Goal: Contribute content: Contribute content

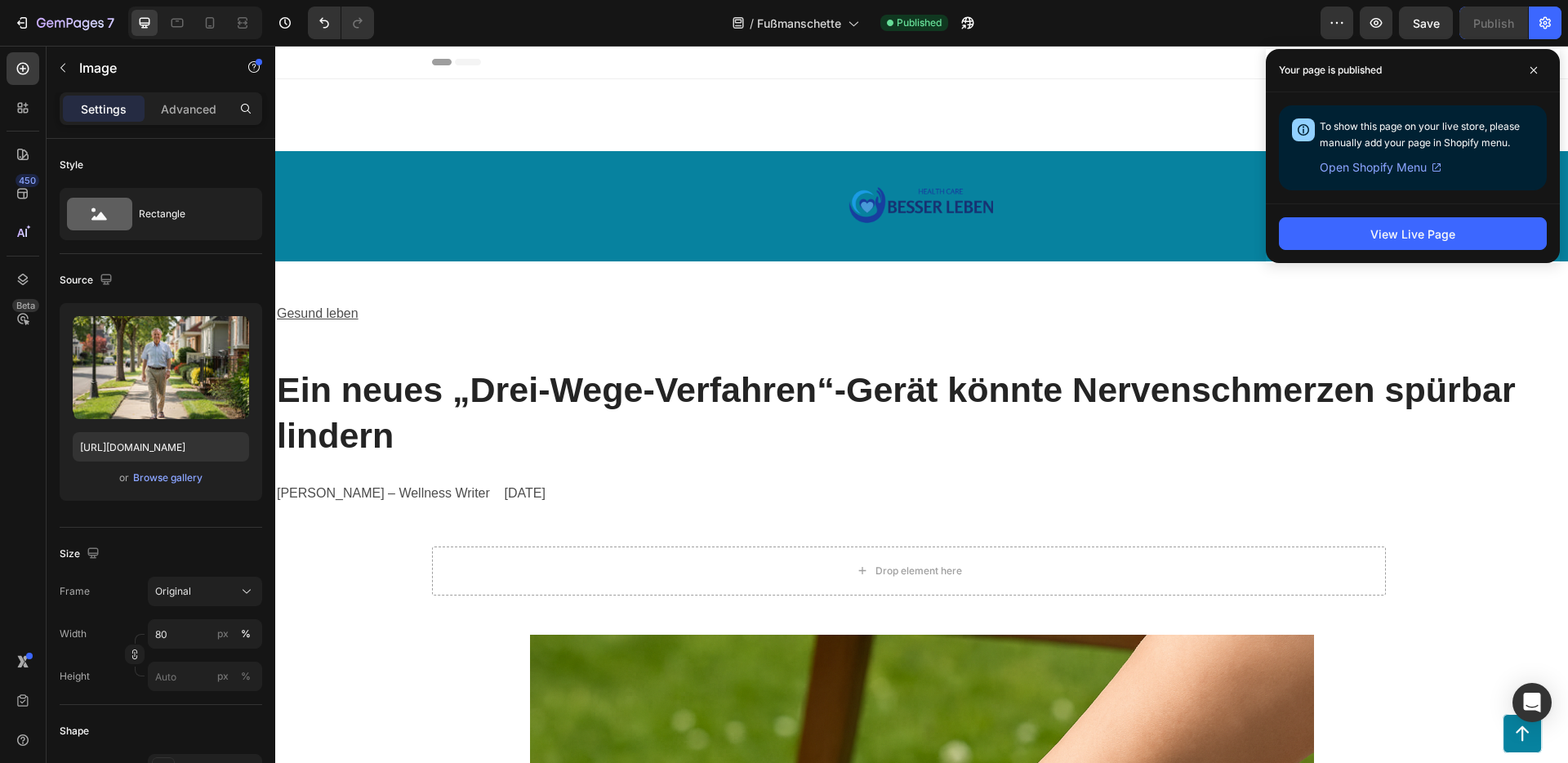
scroll to position [254, 0]
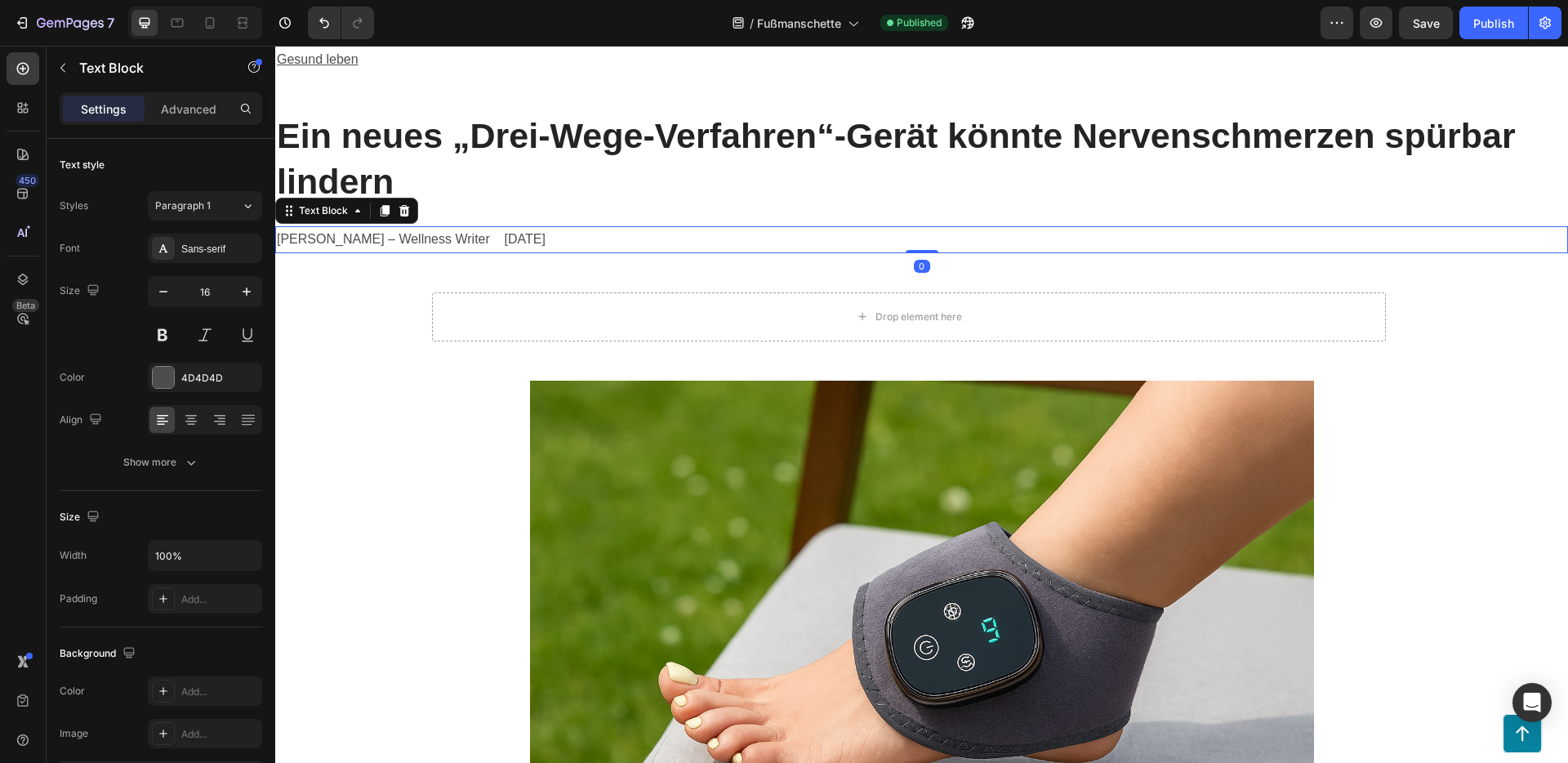
click at [355, 240] on p "Von Julia Meier – Wellness Writer 17.08.2025" at bounding box center [921, 239] width 1289 height 24
click at [360, 237] on p "Von Julia Meier – Wellness Writer 17.08.2025" at bounding box center [921, 239] width 1289 height 24
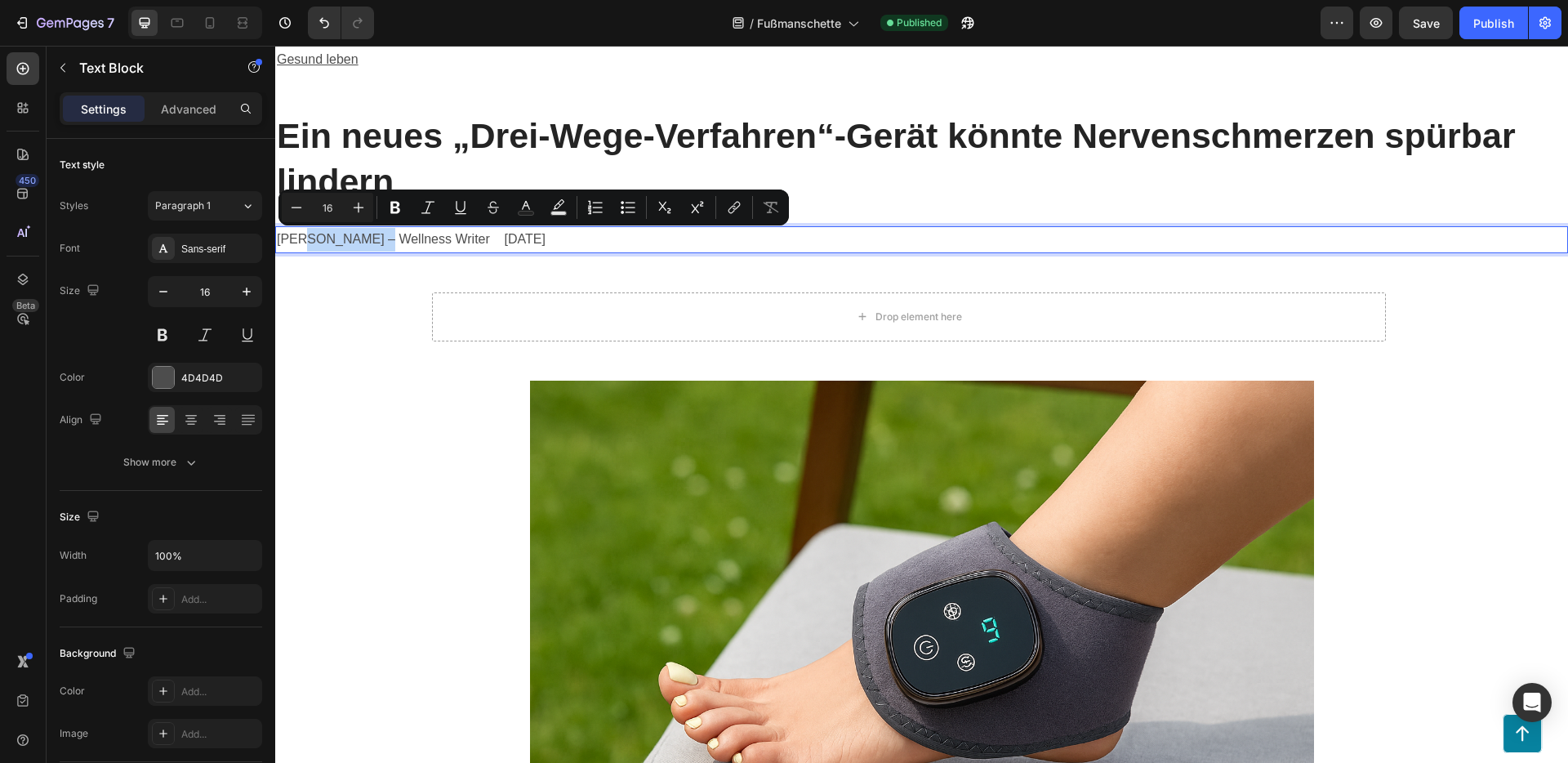
drag, startPoint x: 366, startPoint y: 241, endPoint x: 304, endPoint y: 233, distance: 62.5
click at [304, 233] on p "Von Julia Meier – Wellness Writer 17.08.2025" at bounding box center [921, 239] width 1289 height 24
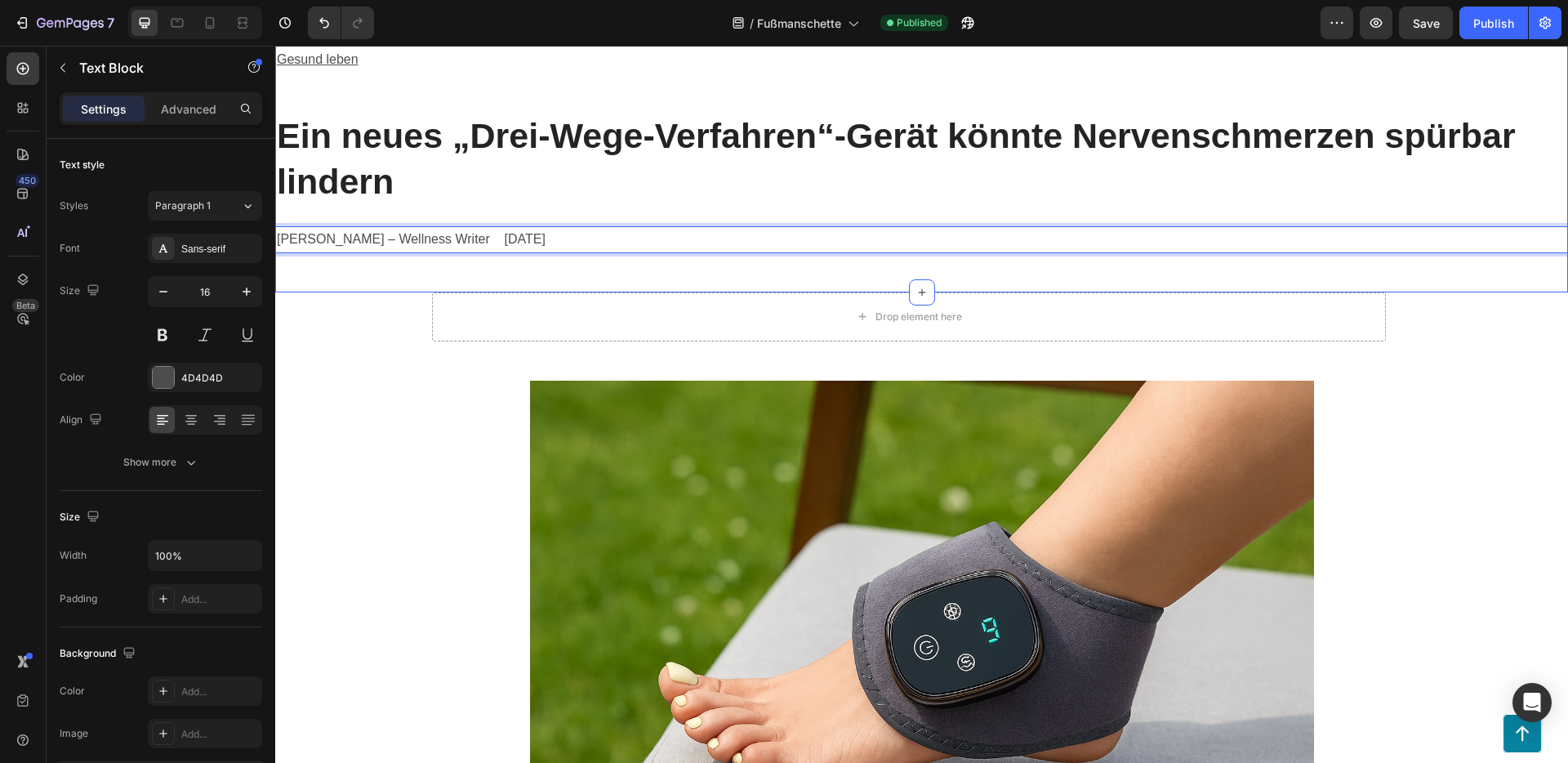
scroll to position [0, 0]
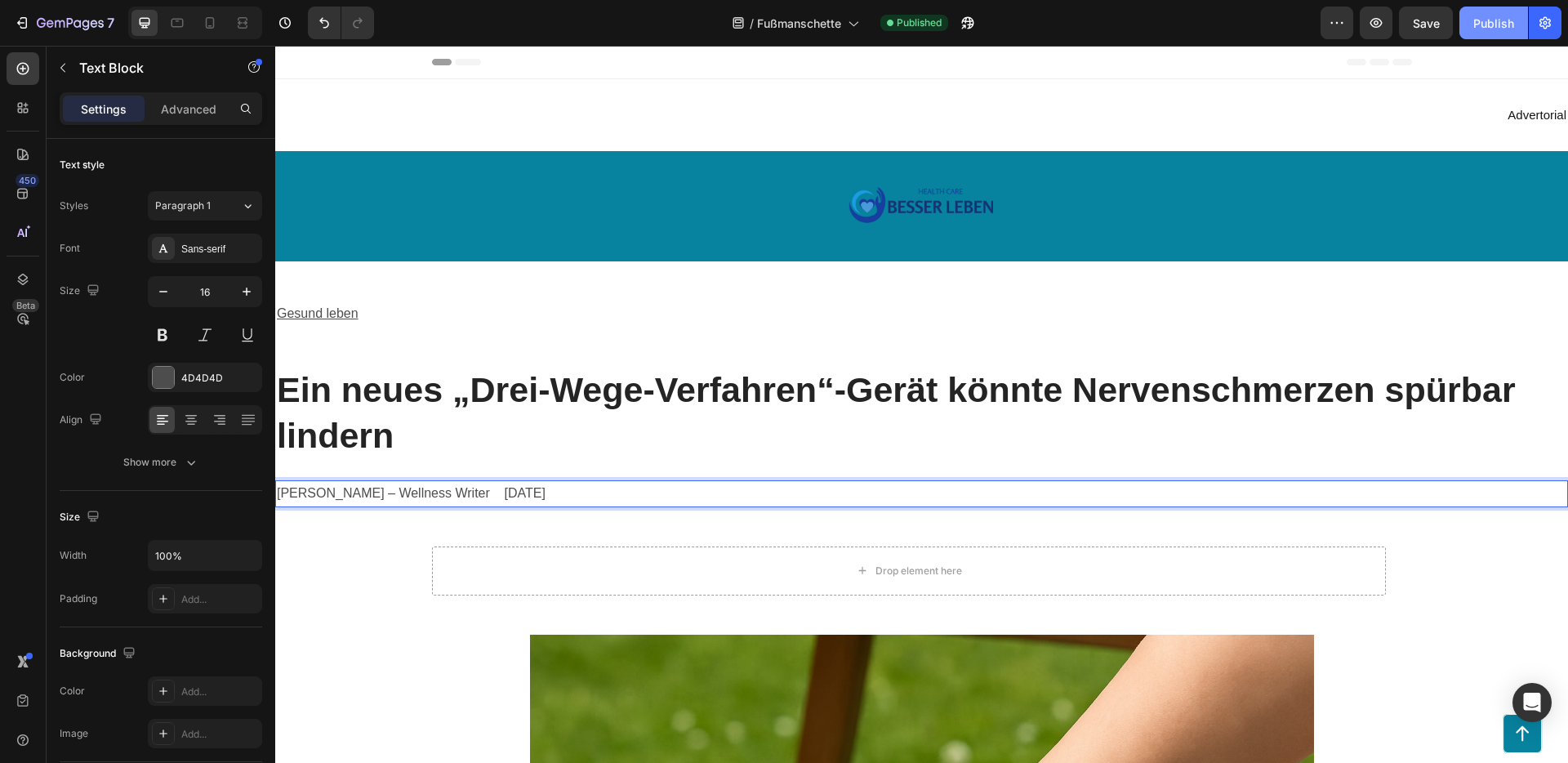
click at [1493, 25] on div "Publish" at bounding box center [1493, 23] width 41 height 17
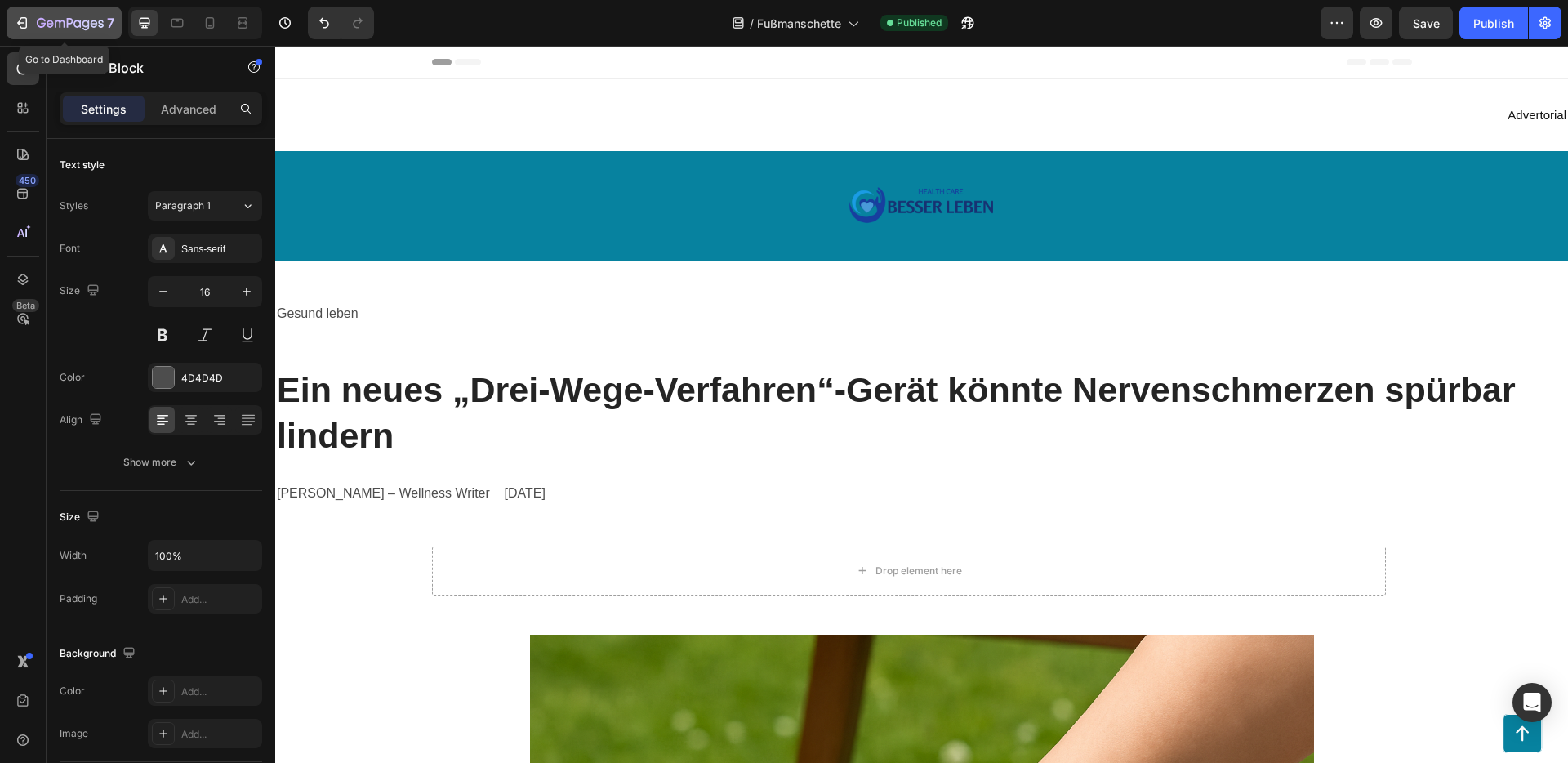
click at [32, 25] on div "7" at bounding box center [64, 22] width 100 height 20
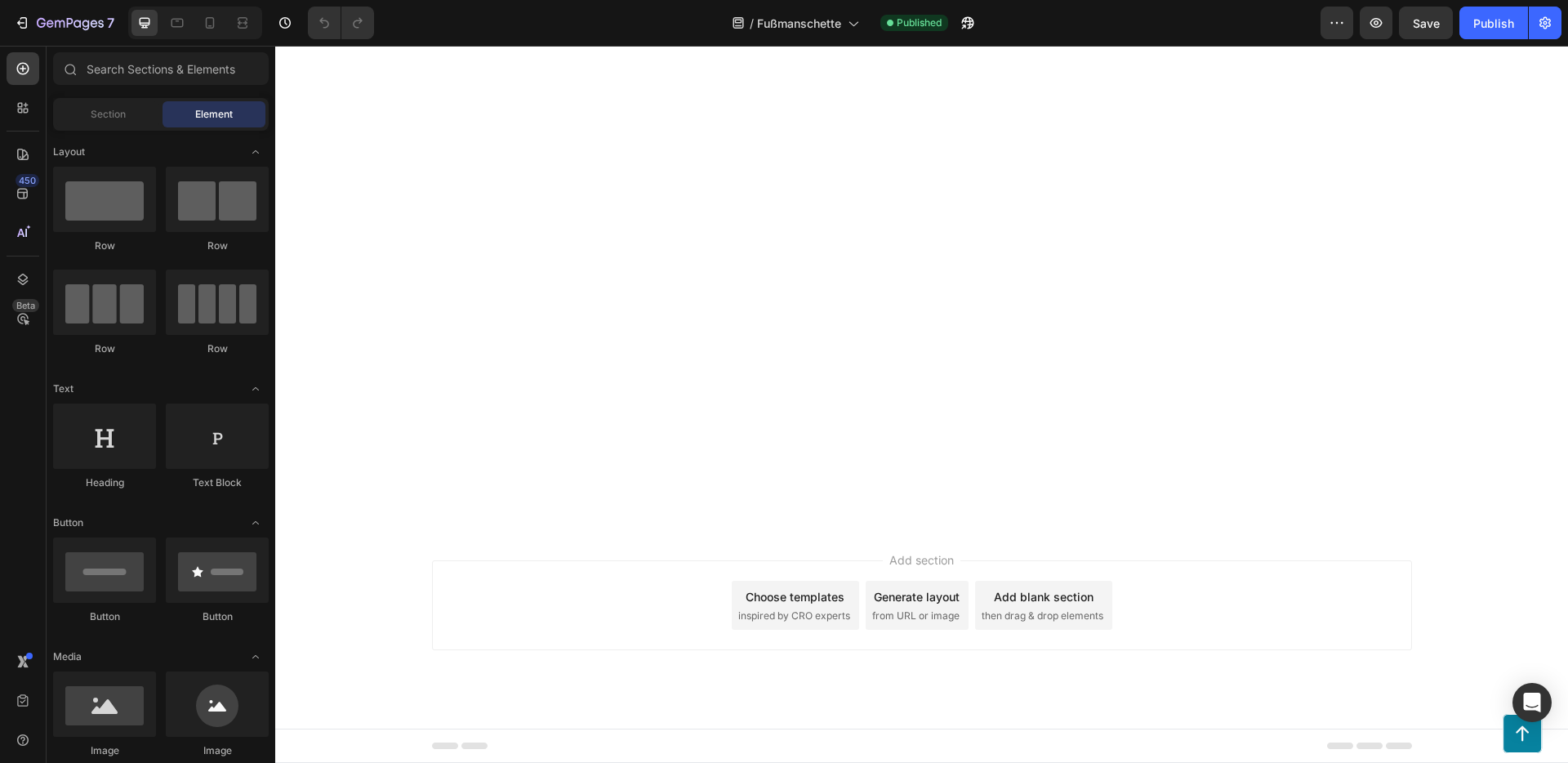
scroll to position [11976, 0]
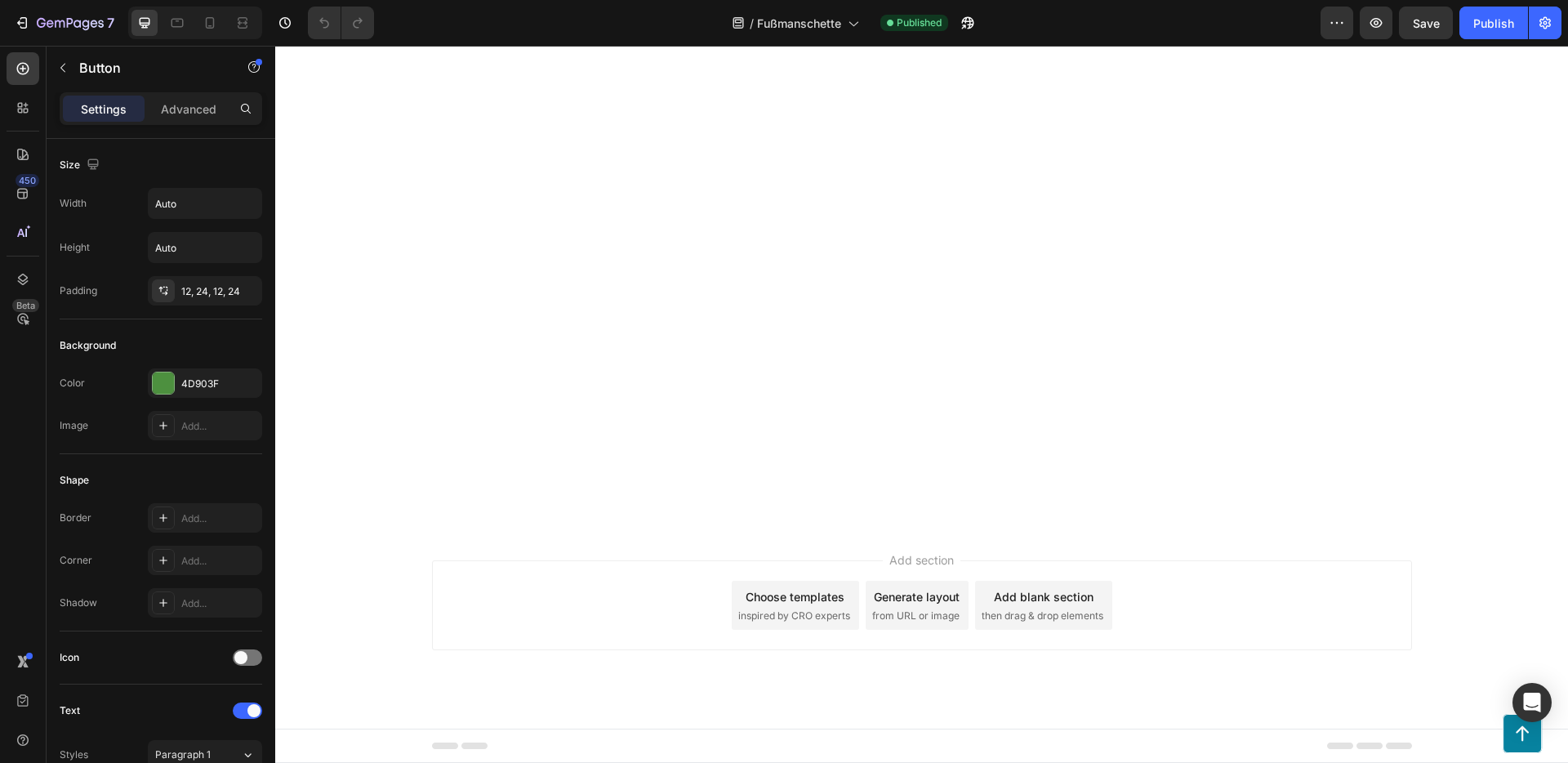
scroll to position [501, 0]
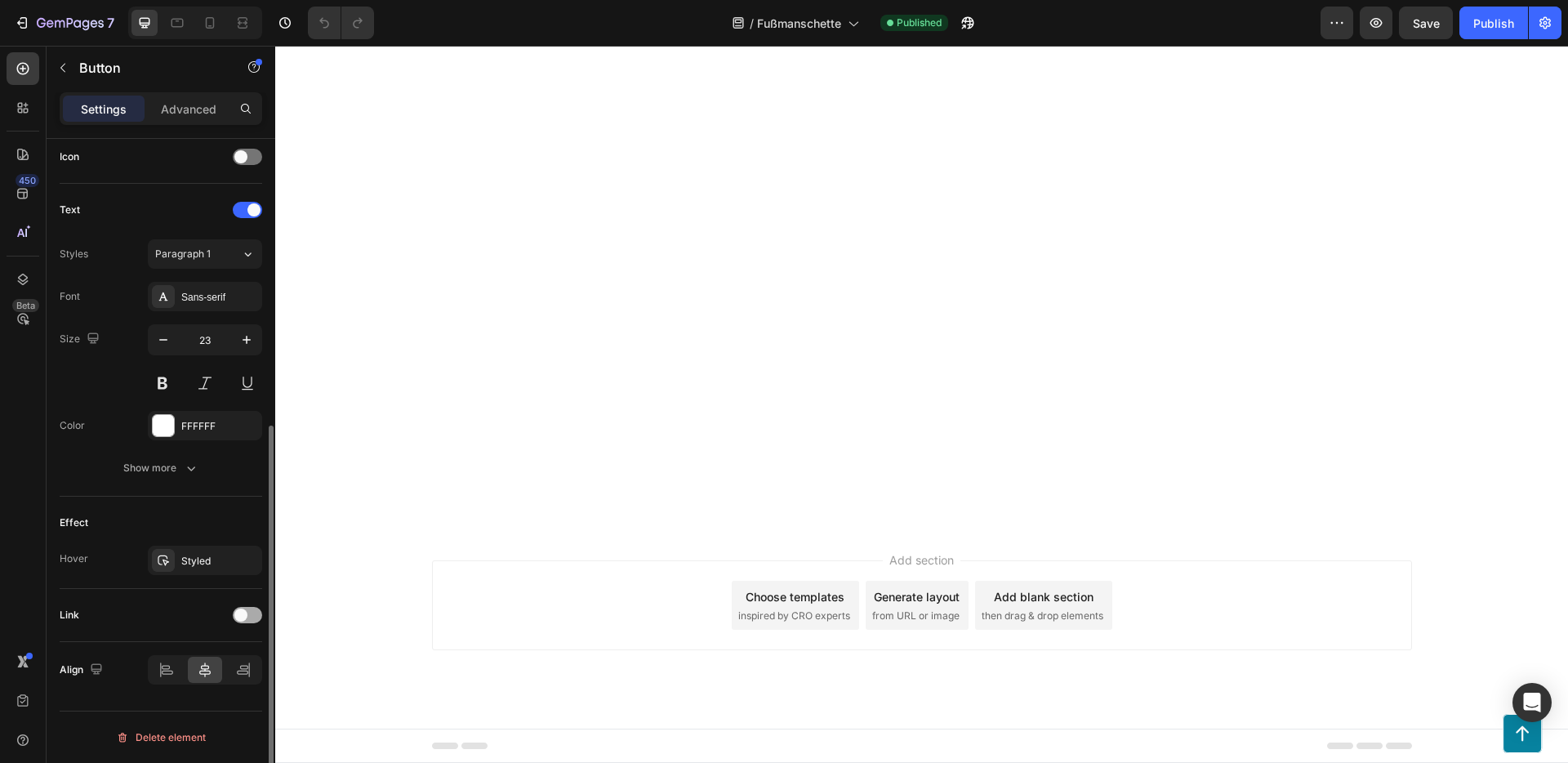
click at [243, 615] on span at bounding box center [240, 614] width 13 height 13
click at [216, 659] on div "Open page" at bounding box center [197, 655] width 83 height 14
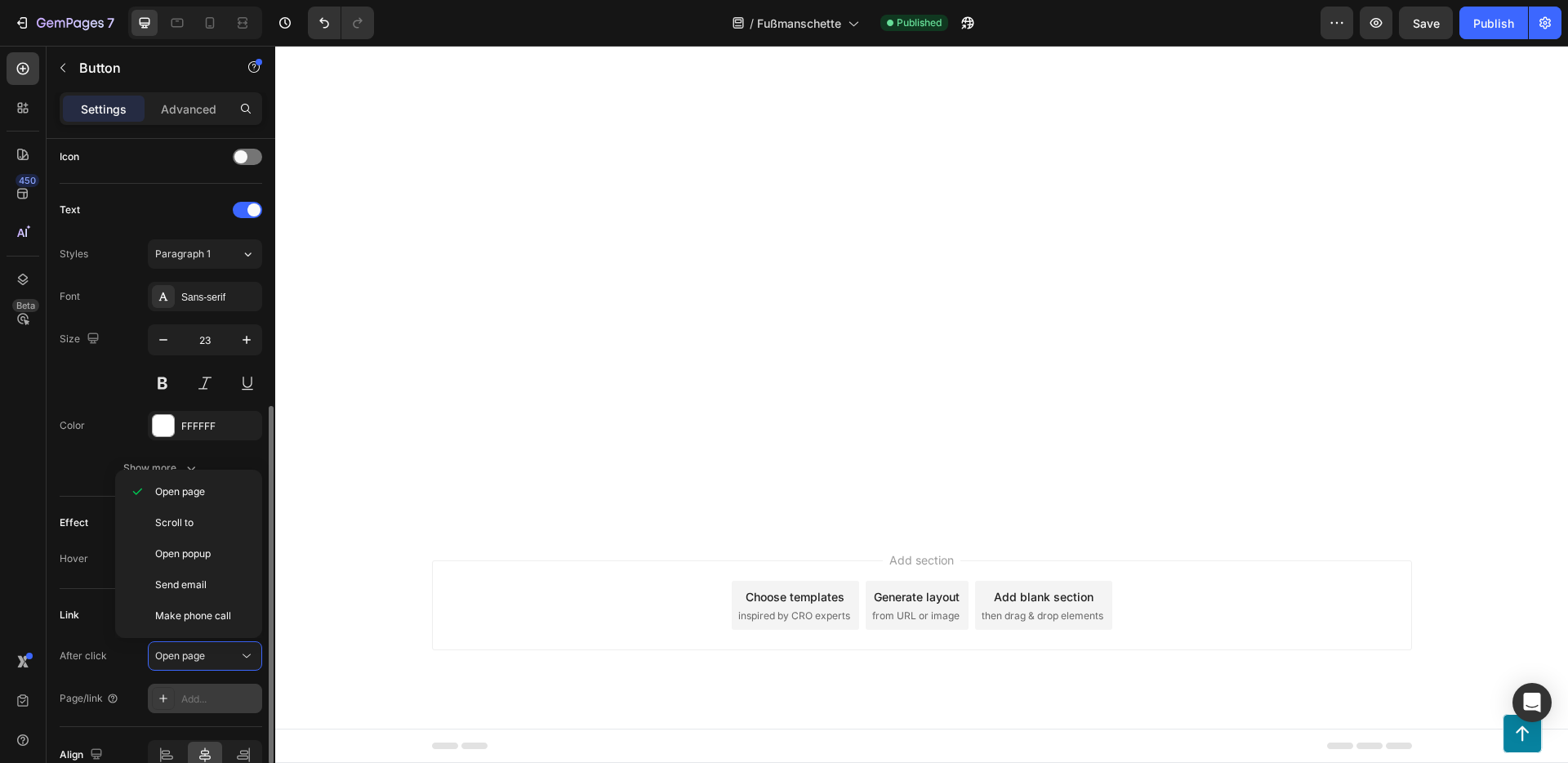
click at [205, 682] on div "After click Open page Page/link Add..." at bounding box center [160, 676] width 203 height 72
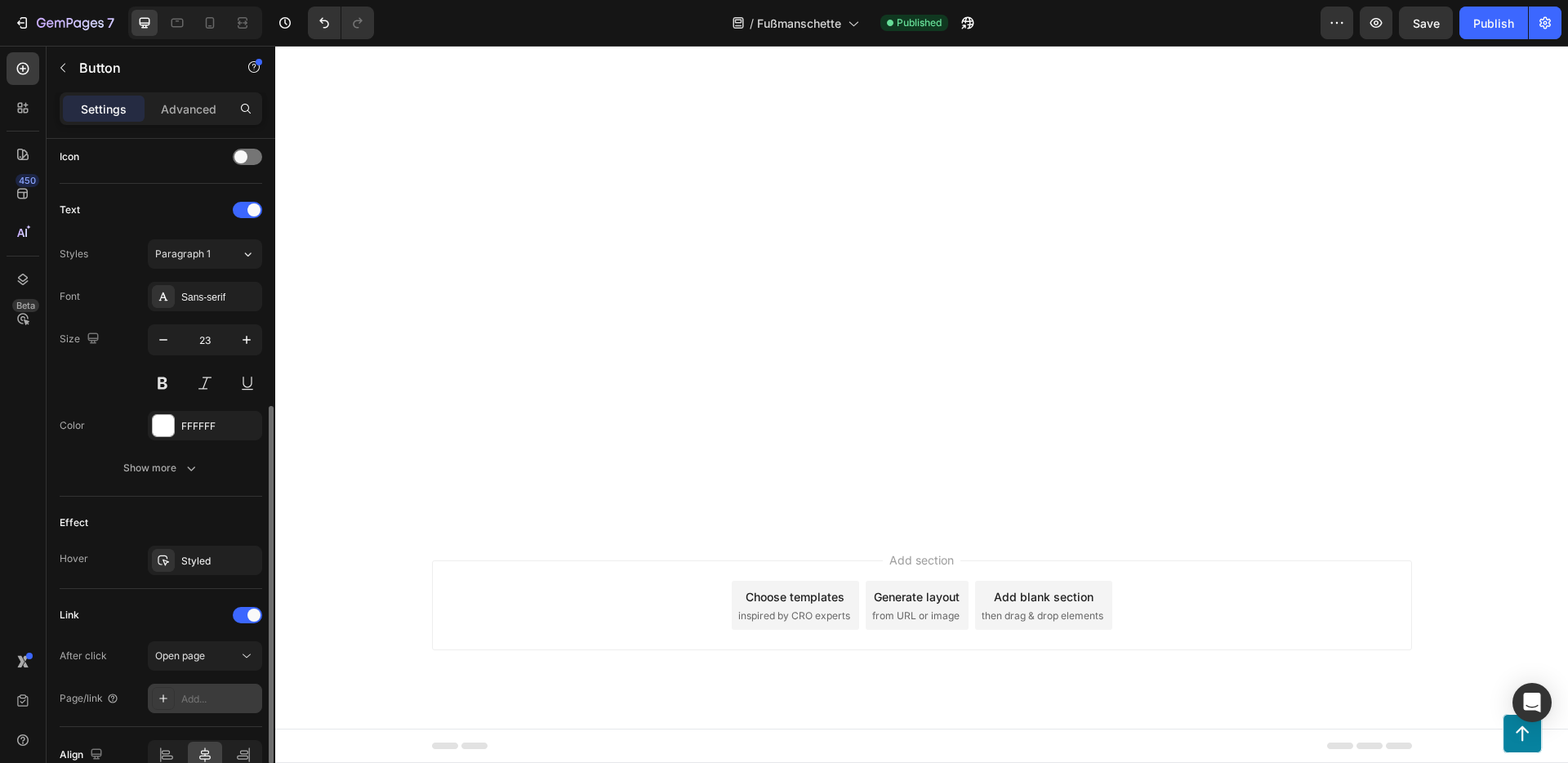
click at [202, 697] on div "Add..." at bounding box center [220, 698] width 76 height 14
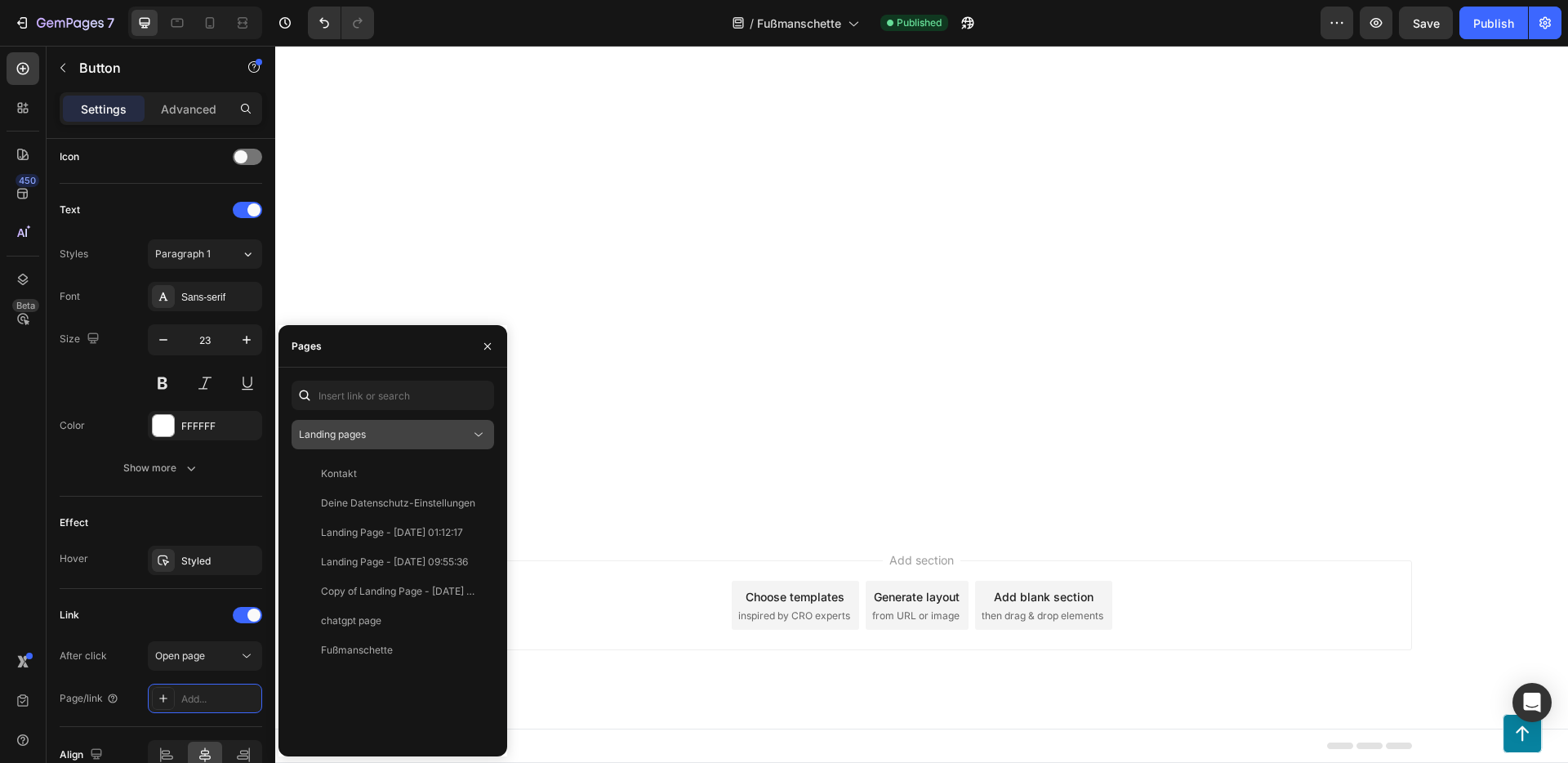
click at [382, 435] on div "Landing pages" at bounding box center [384, 434] width 171 height 14
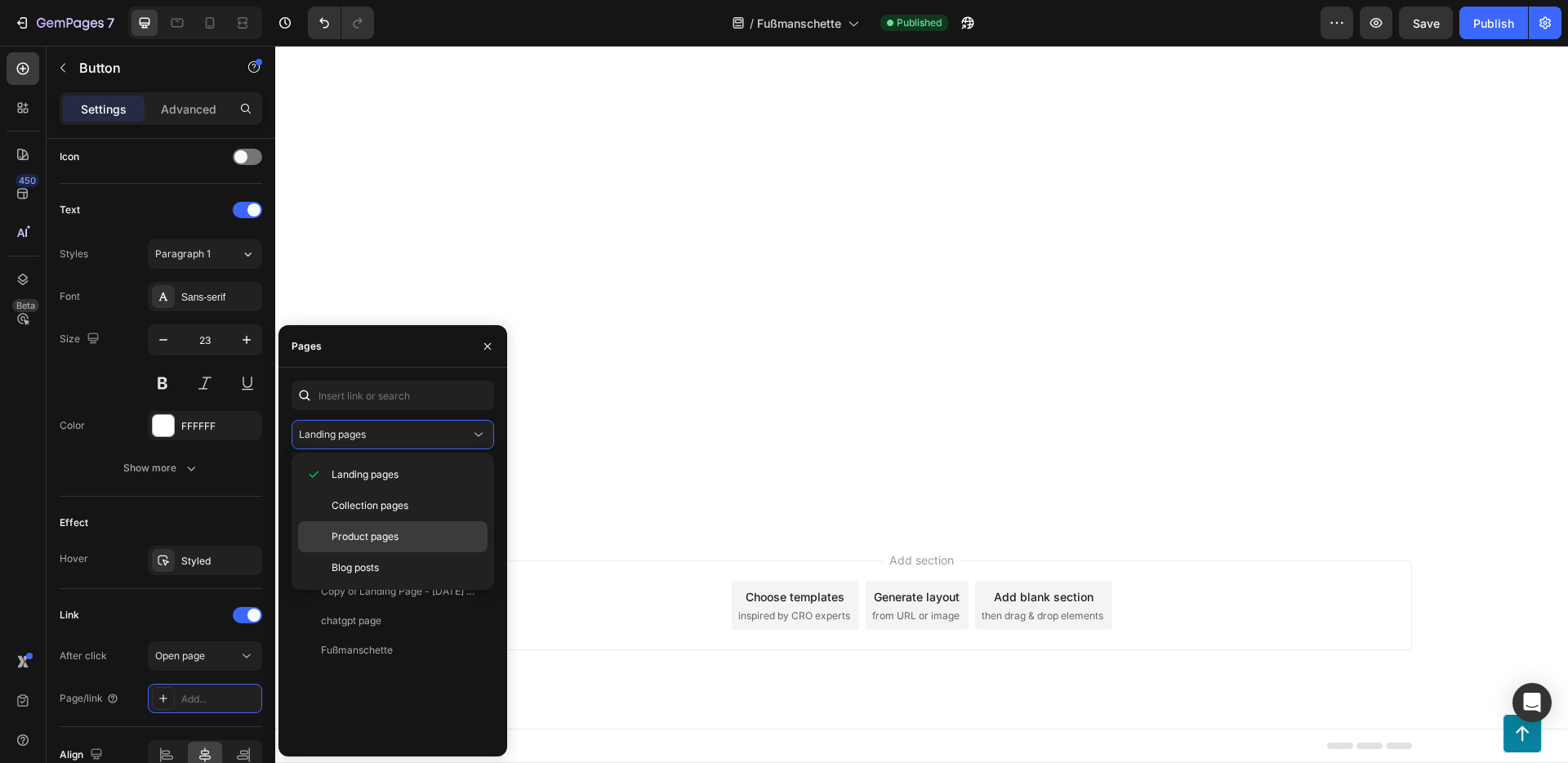
click at [378, 531] on span "Product pages" at bounding box center [365, 536] width 67 height 14
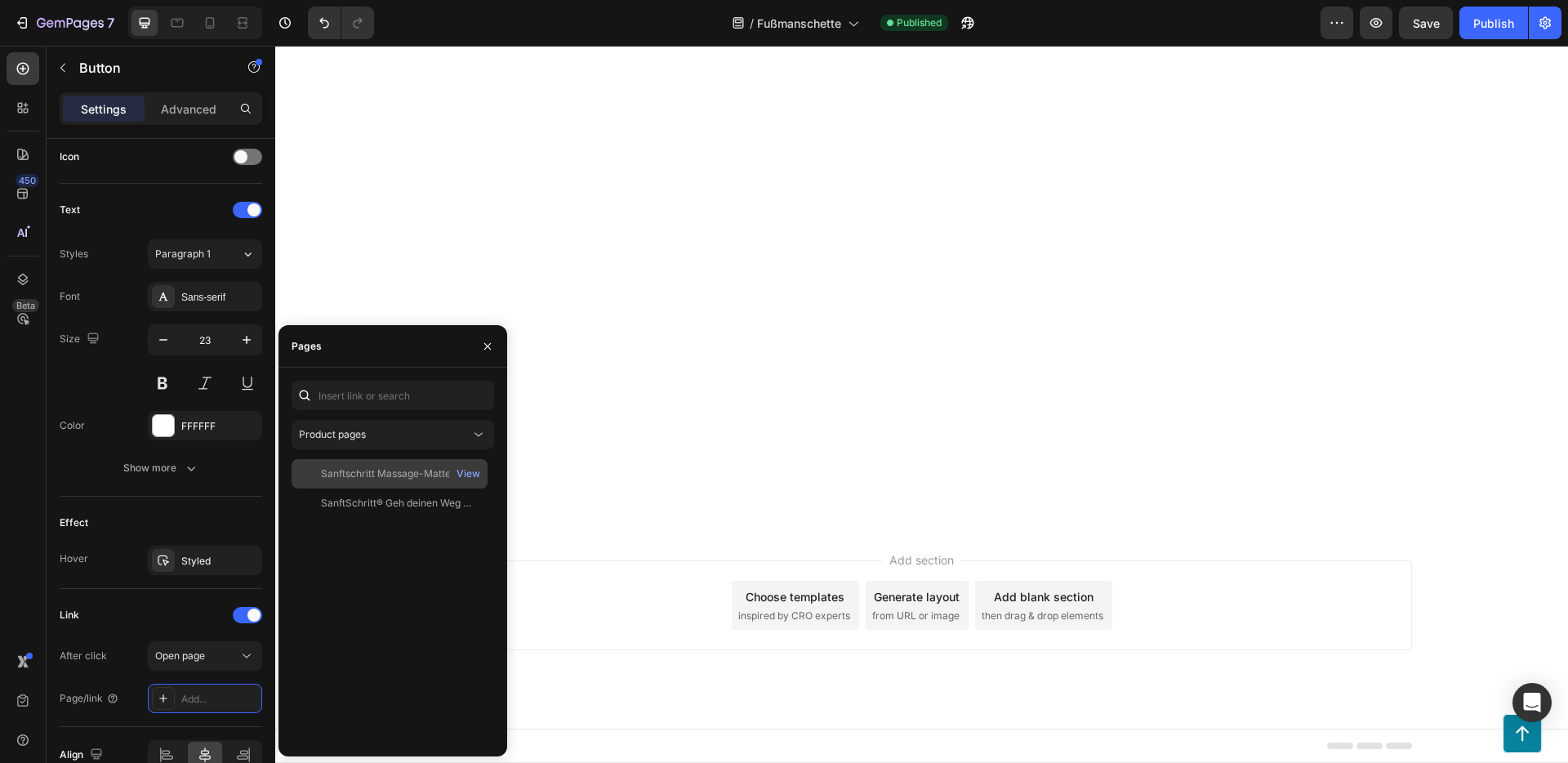
click at [411, 472] on div "Sanftschritt Massage-Matte" at bounding box center [385, 473] width 130 height 14
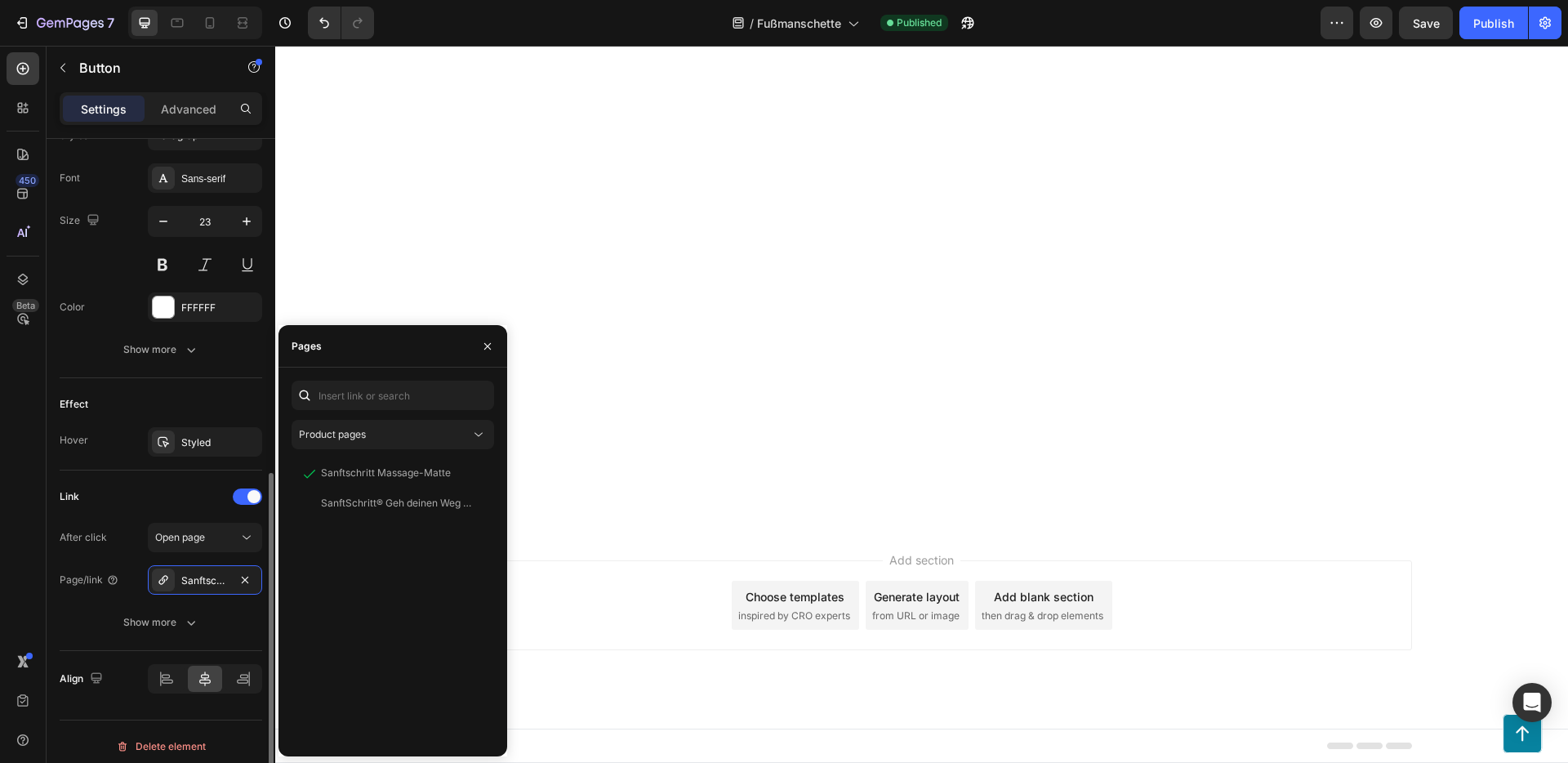
scroll to position [628, 0]
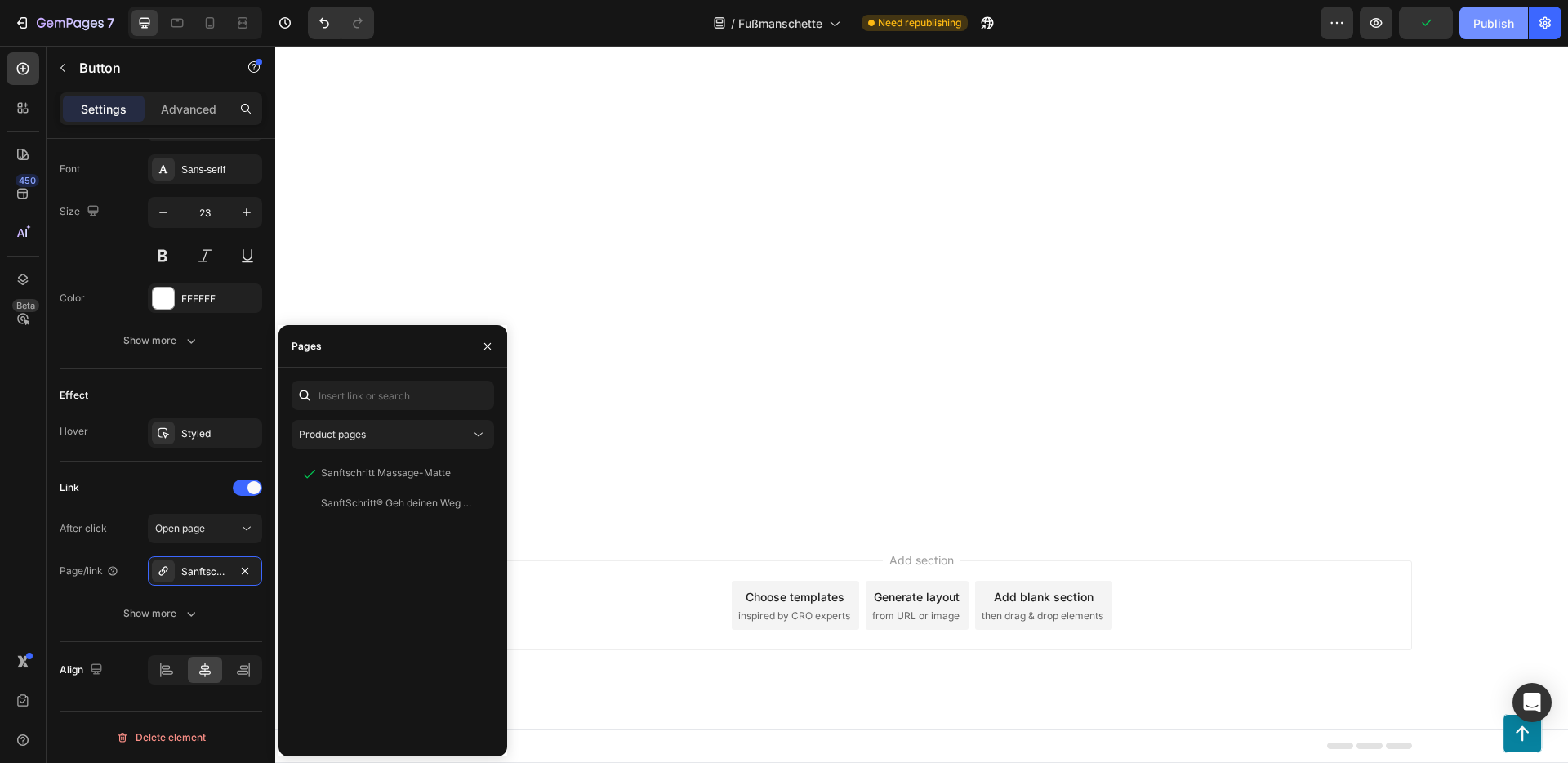
click at [1486, 29] on div "Publish" at bounding box center [1493, 23] width 41 height 17
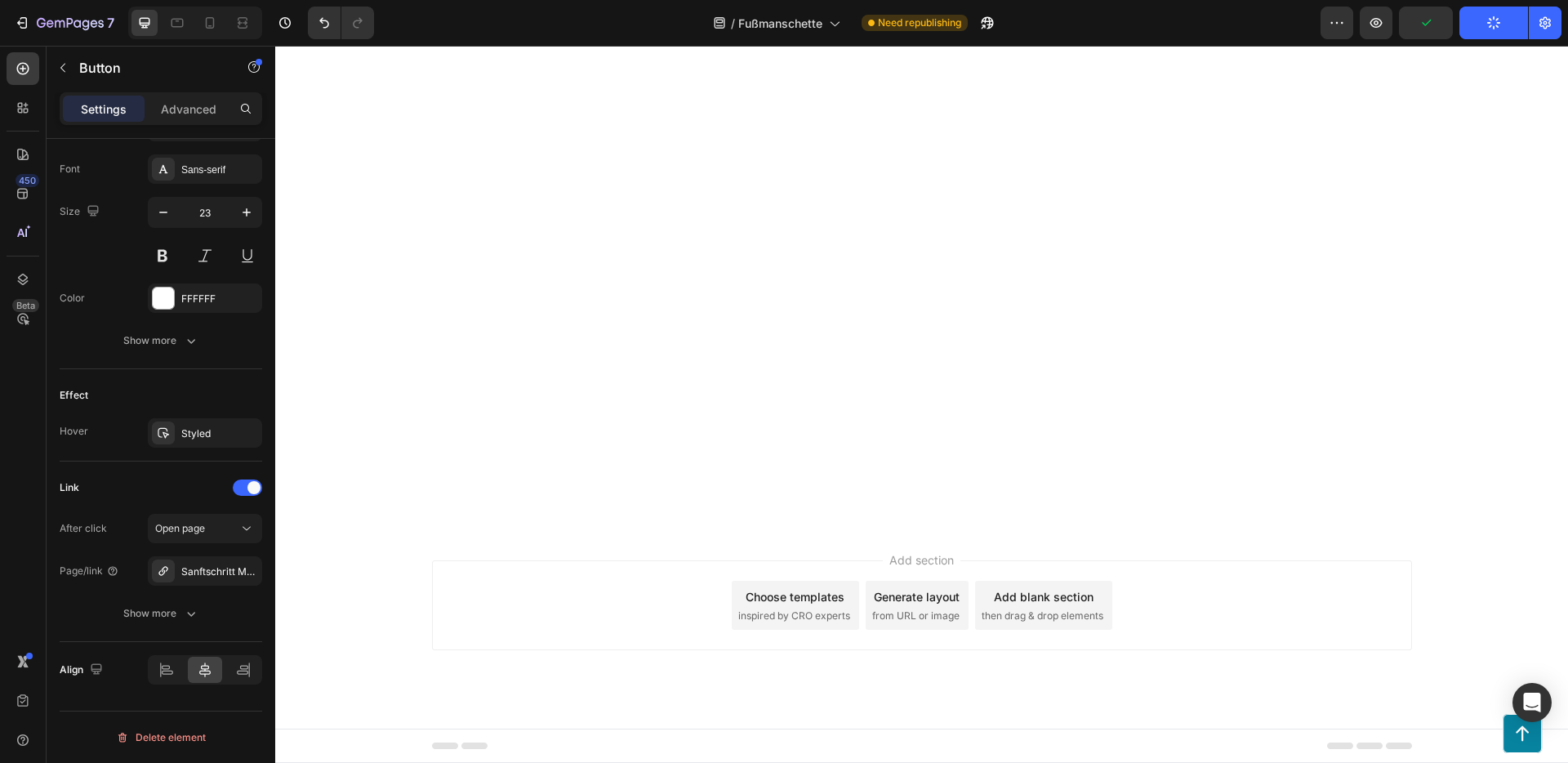
scroll to position [13028, 0]
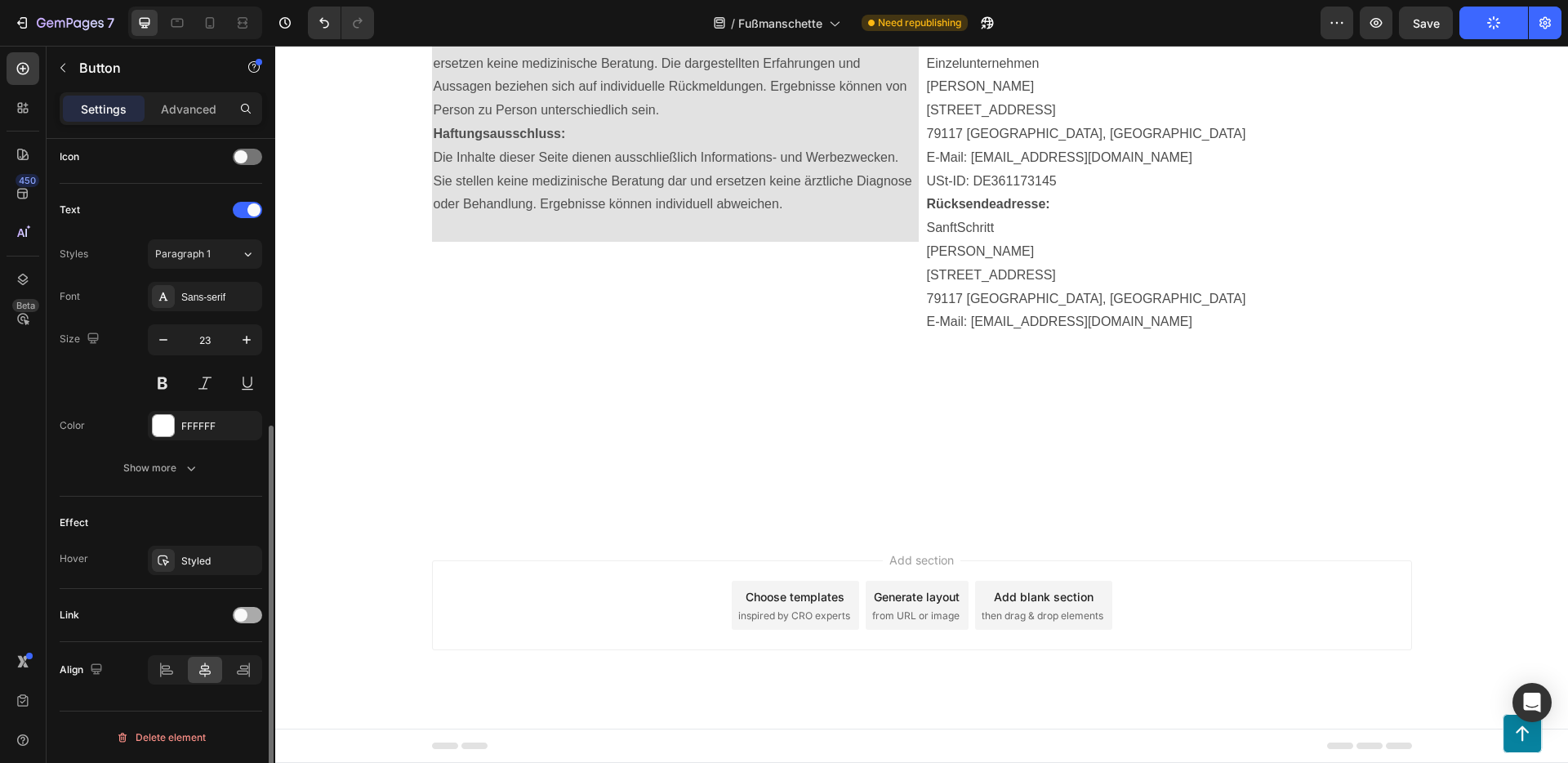
click at [254, 615] on div at bounding box center [247, 614] width 30 height 16
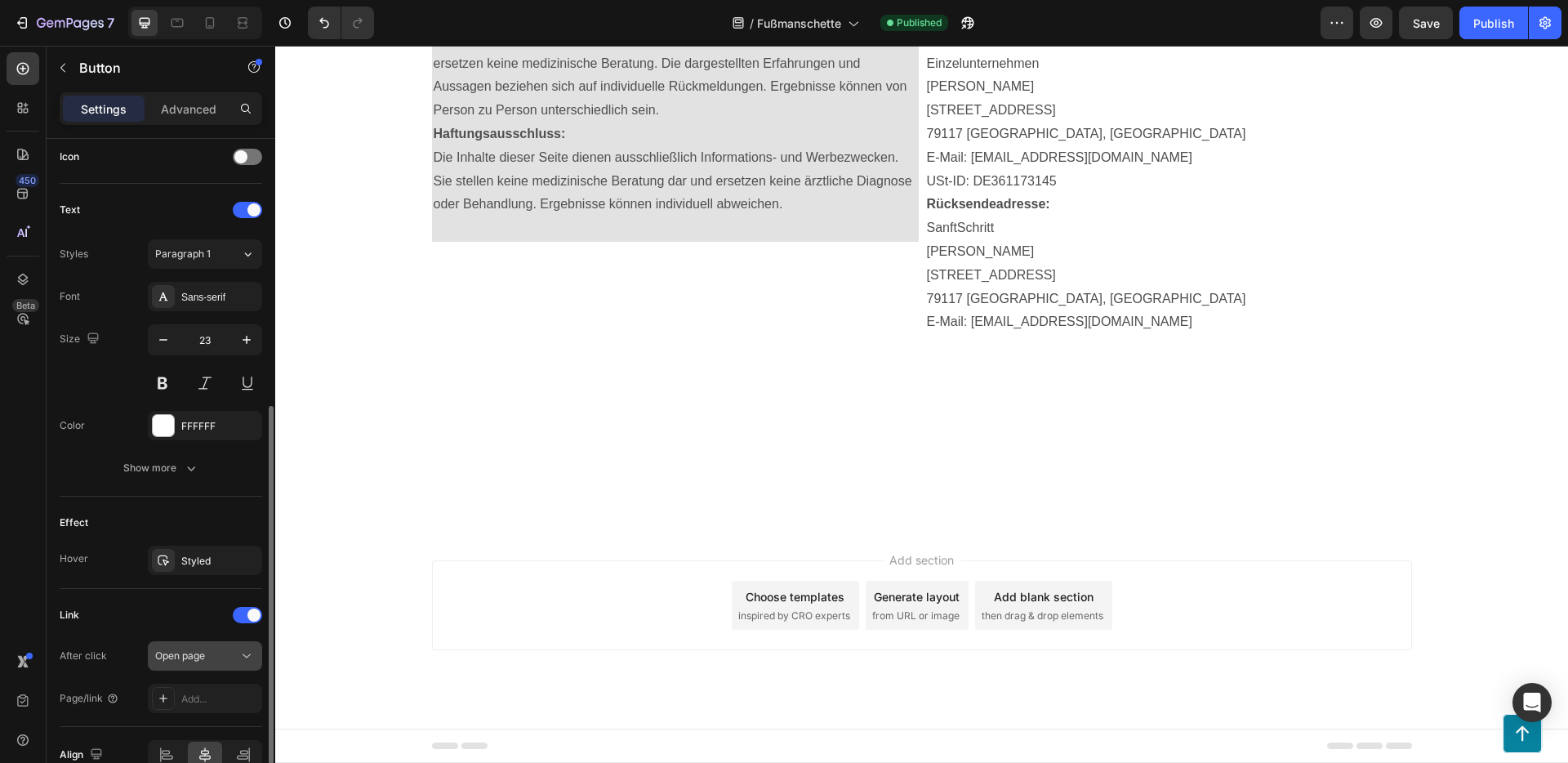
click at [222, 664] on button "Open page" at bounding box center [204, 655] width 115 height 30
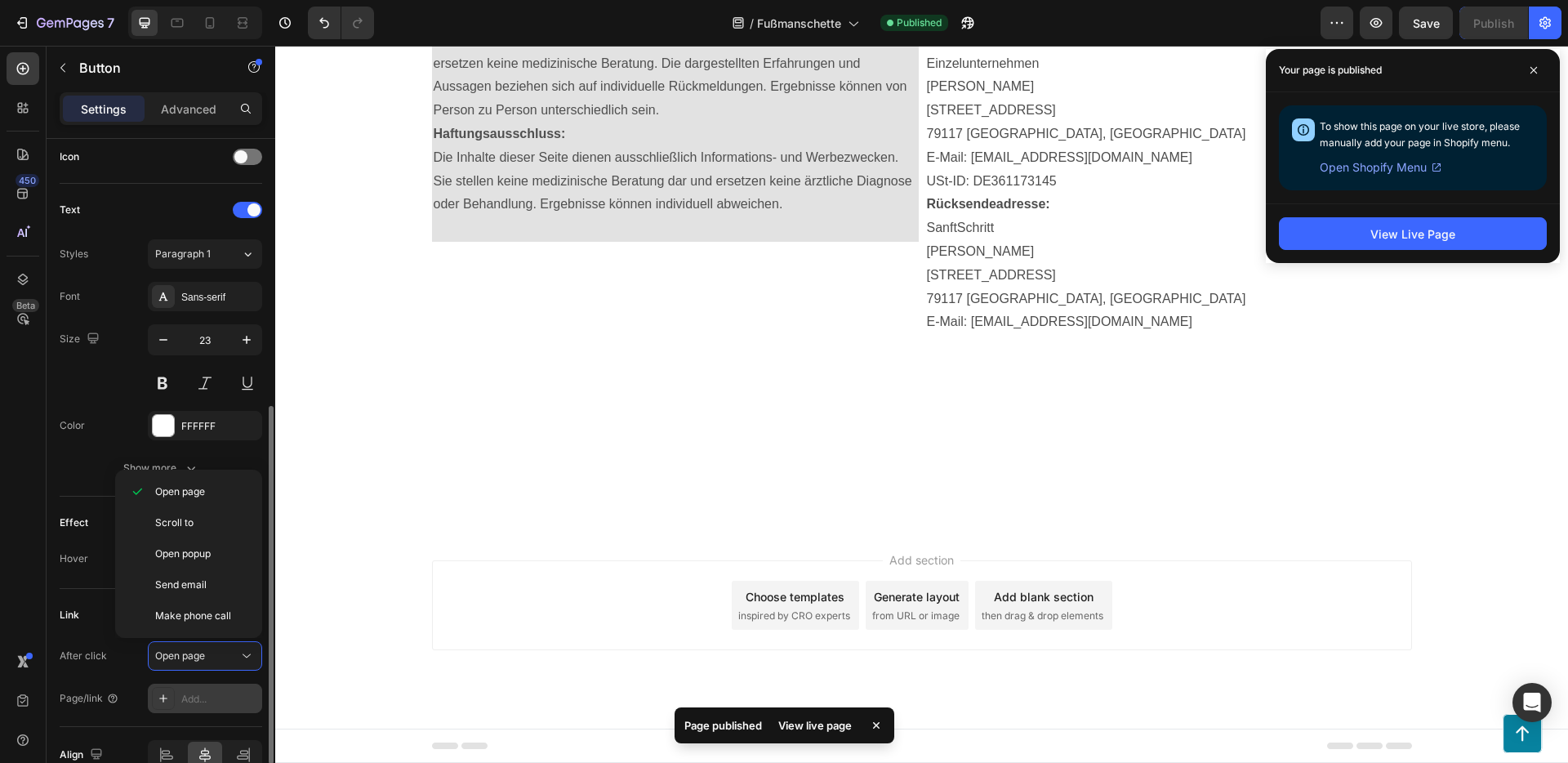
click at [194, 698] on div "Add..." at bounding box center [220, 698] width 76 height 14
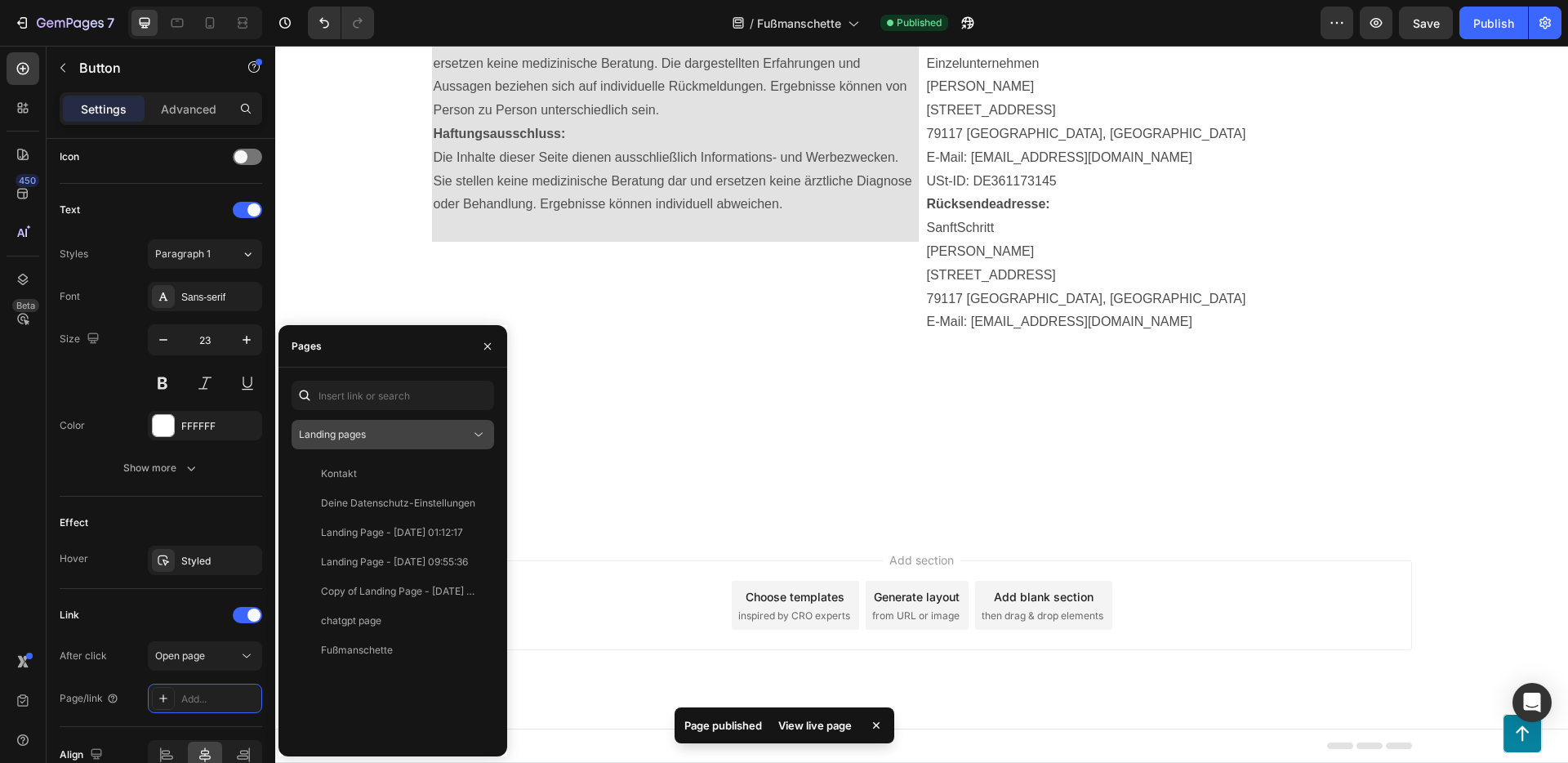
click at [403, 433] on div "Landing pages" at bounding box center [384, 434] width 171 height 14
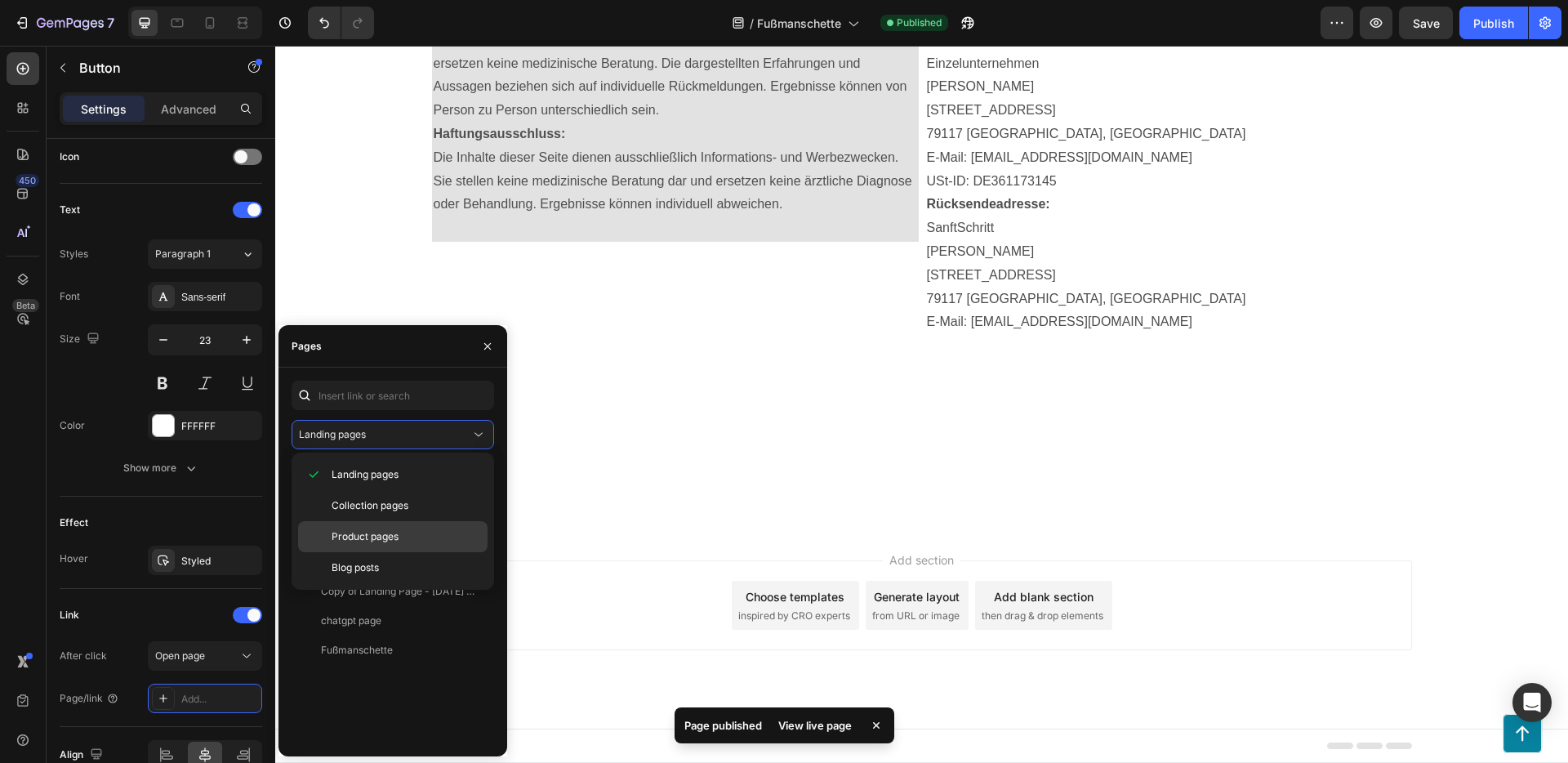
click at [381, 537] on span "Product pages" at bounding box center [365, 536] width 67 height 14
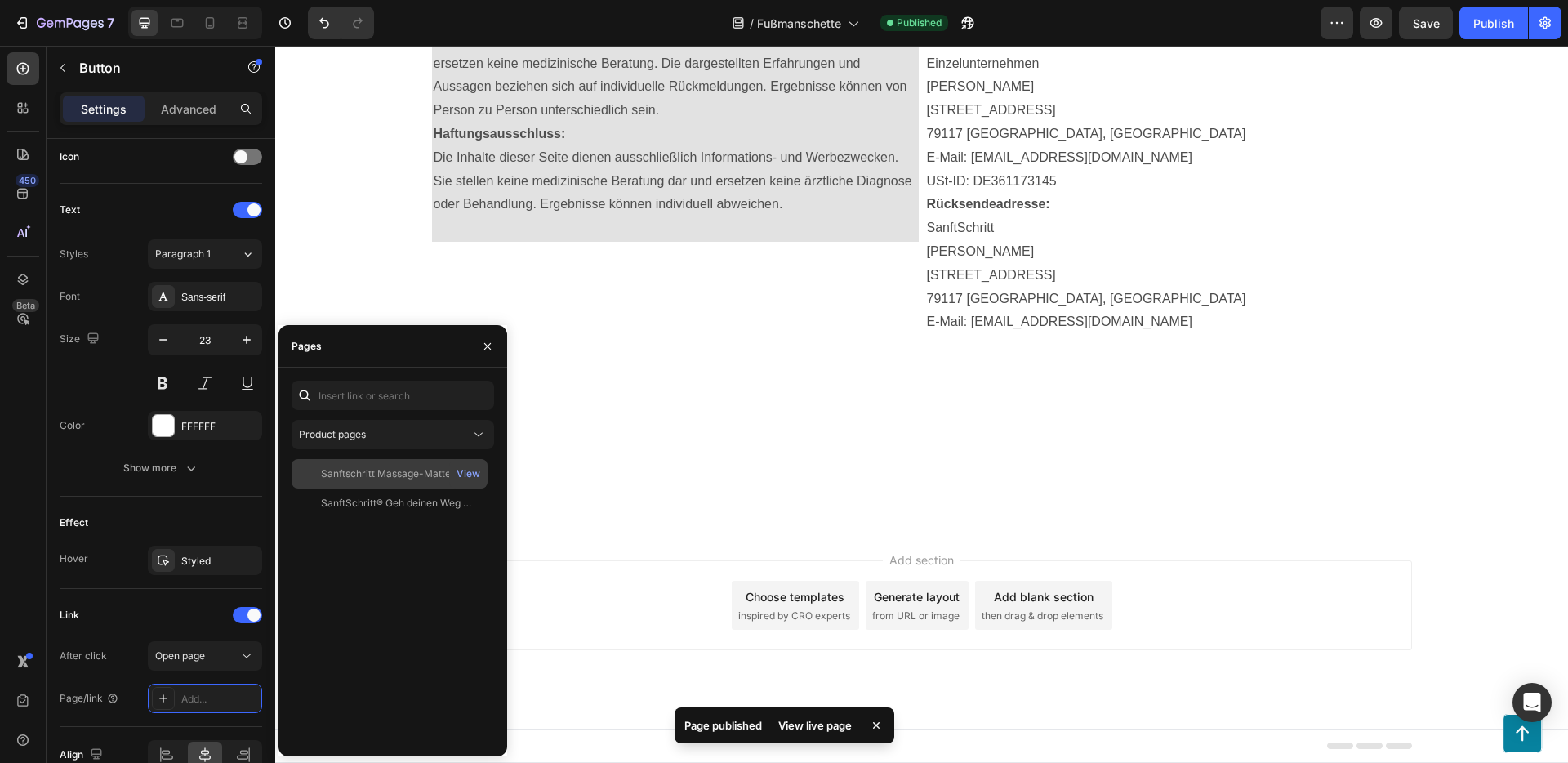
click at [429, 470] on div "Sanftschritt Massage-Matte" at bounding box center [385, 473] width 130 height 14
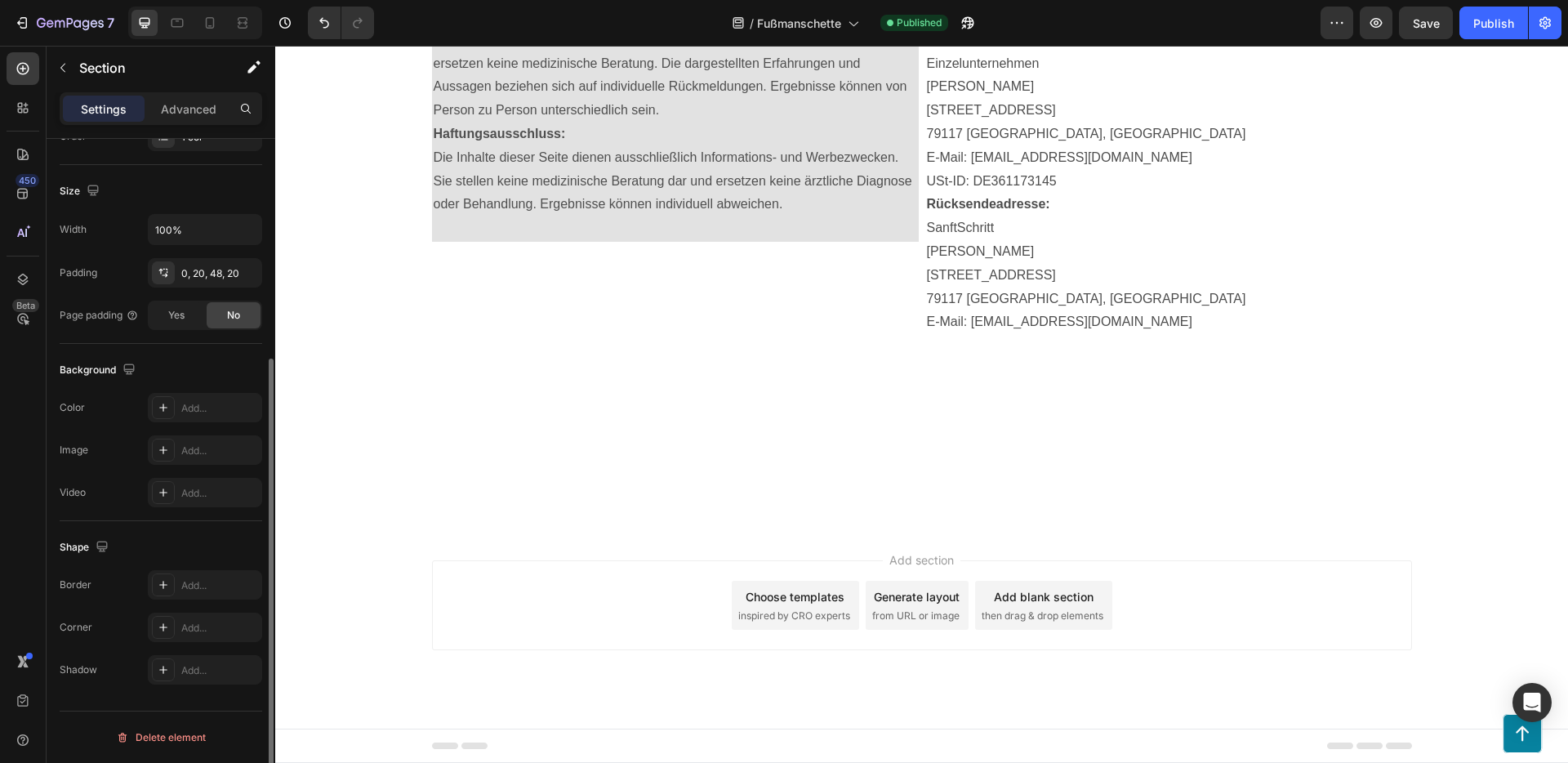
scroll to position [0, 0]
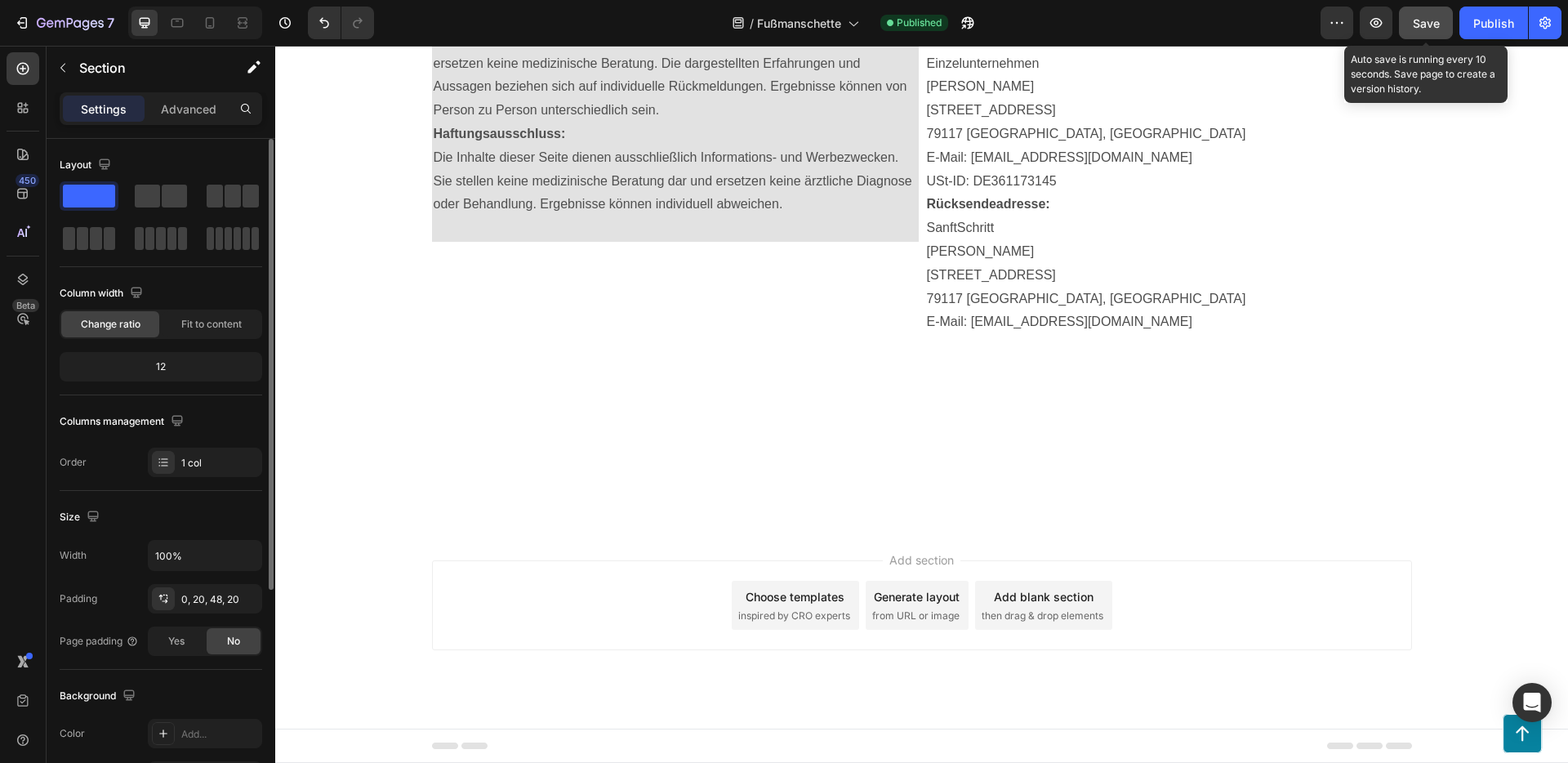
click at [1433, 24] on span "Save" at bounding box center [1426, 23] width 27 height 14
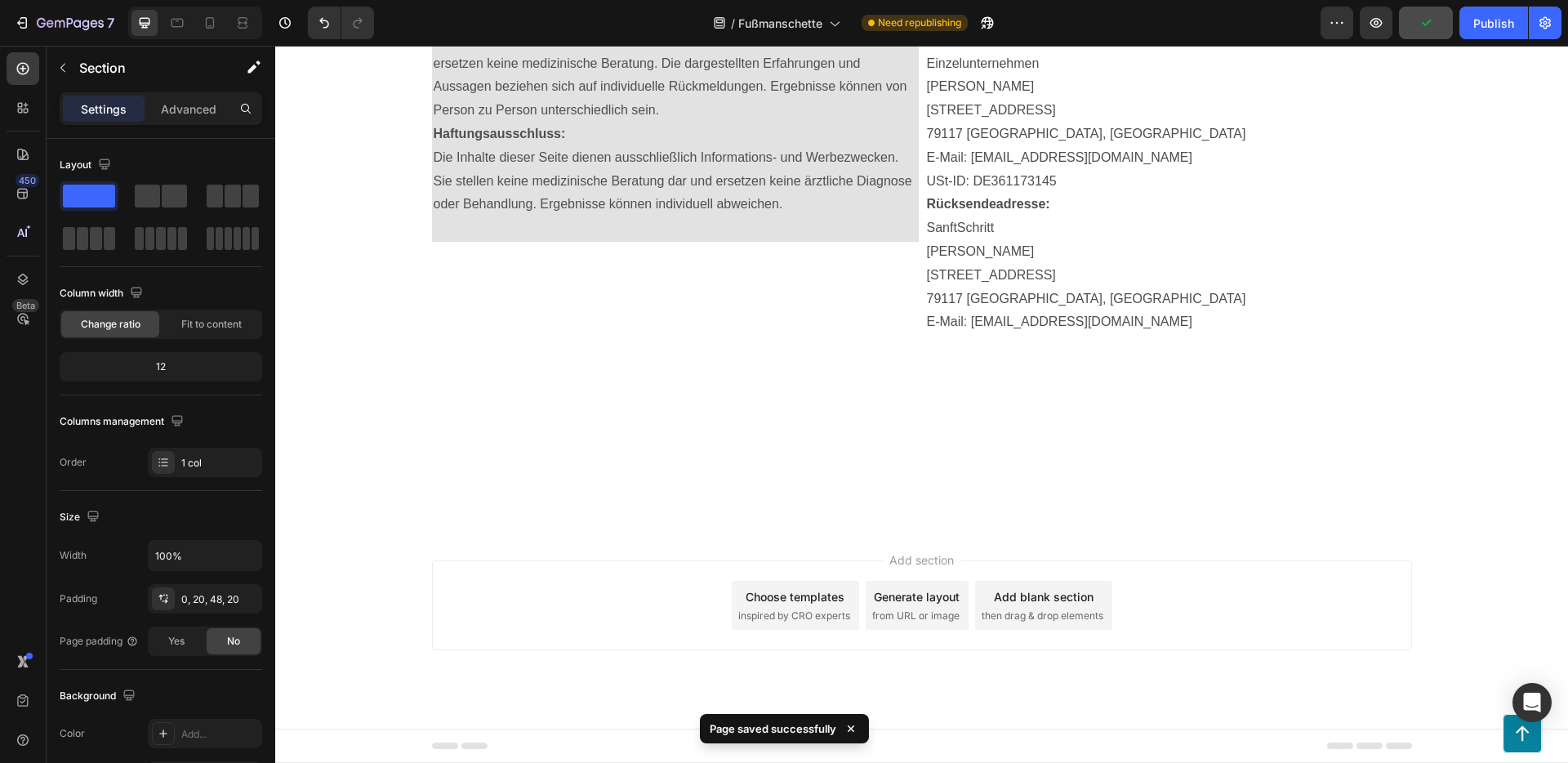
click at [1504, 3] on div "7 Version history / Fußmanschette Need republishing Preview Publish" at bounding box center [784, 23] width 1568 height 47
click at [1487, 19] on div "Publish" at bounding box center [1493, 23] width 41 height 17
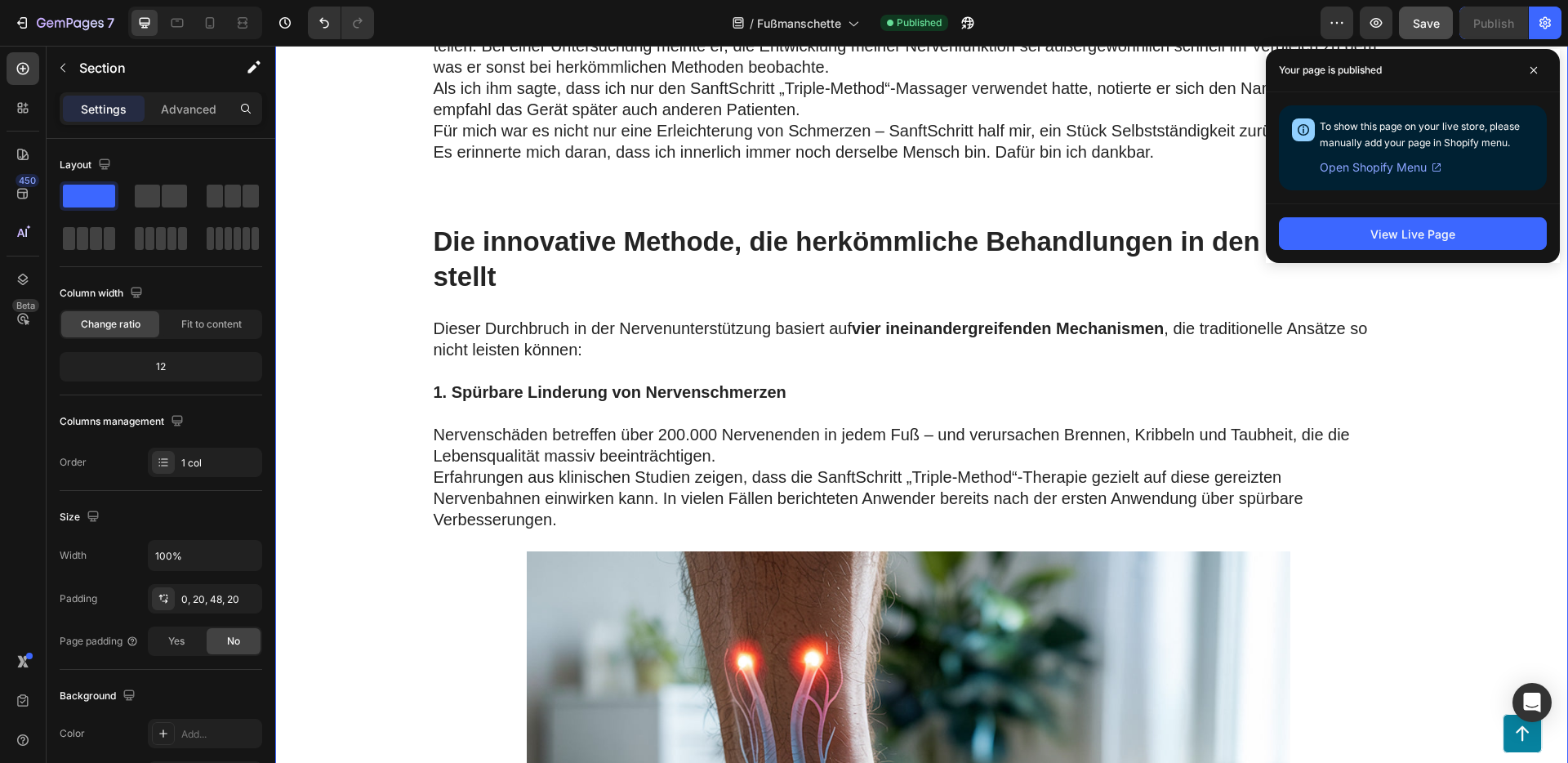
scroll to position [3954, 0]
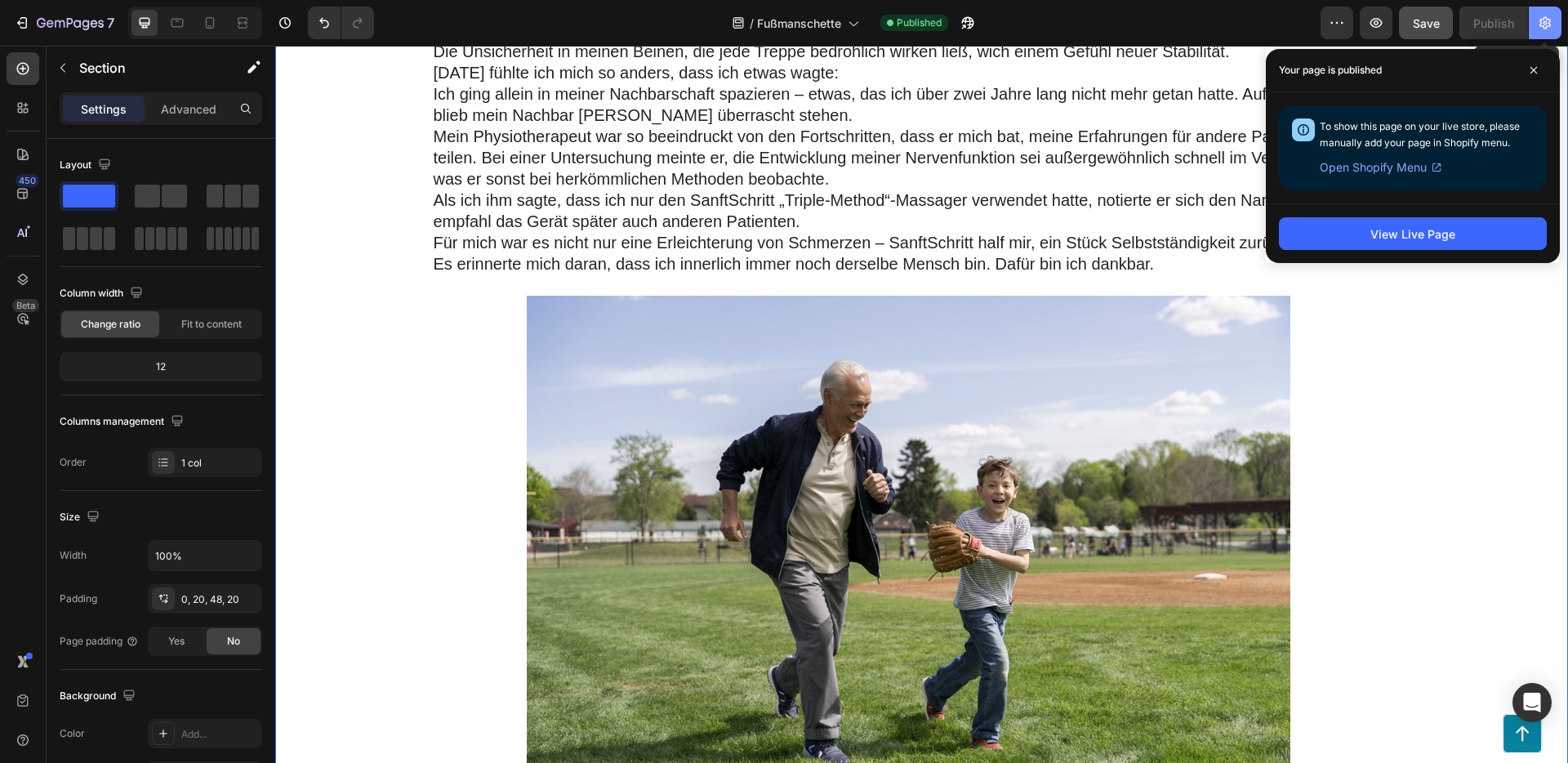
click at [1545, 29] on icon "button" at bounding box center [1544, 22] width 16 height 16
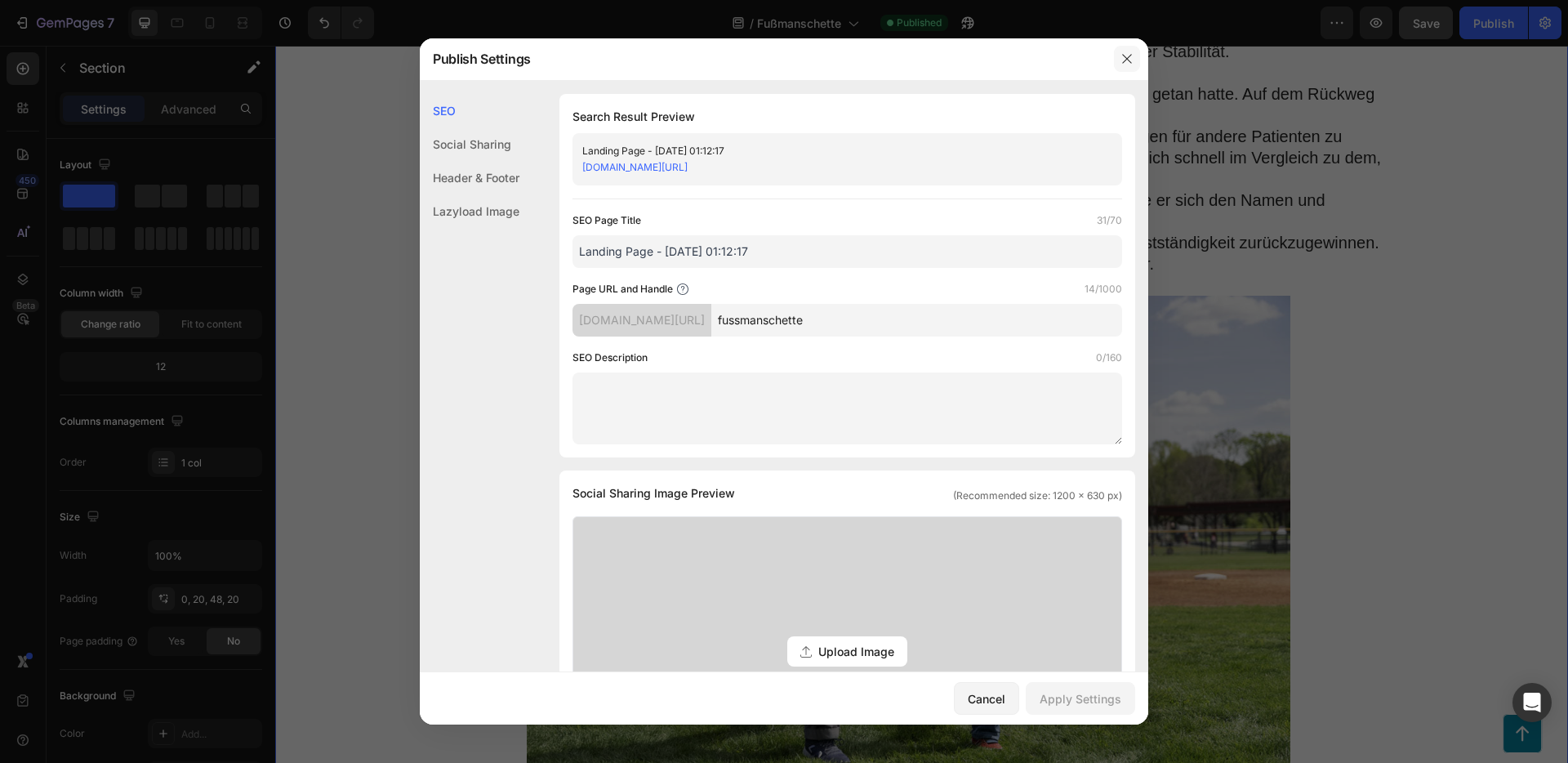
click at [1124, 60] on icon "button" at bounding box center [1126, 59] width 9 height 9
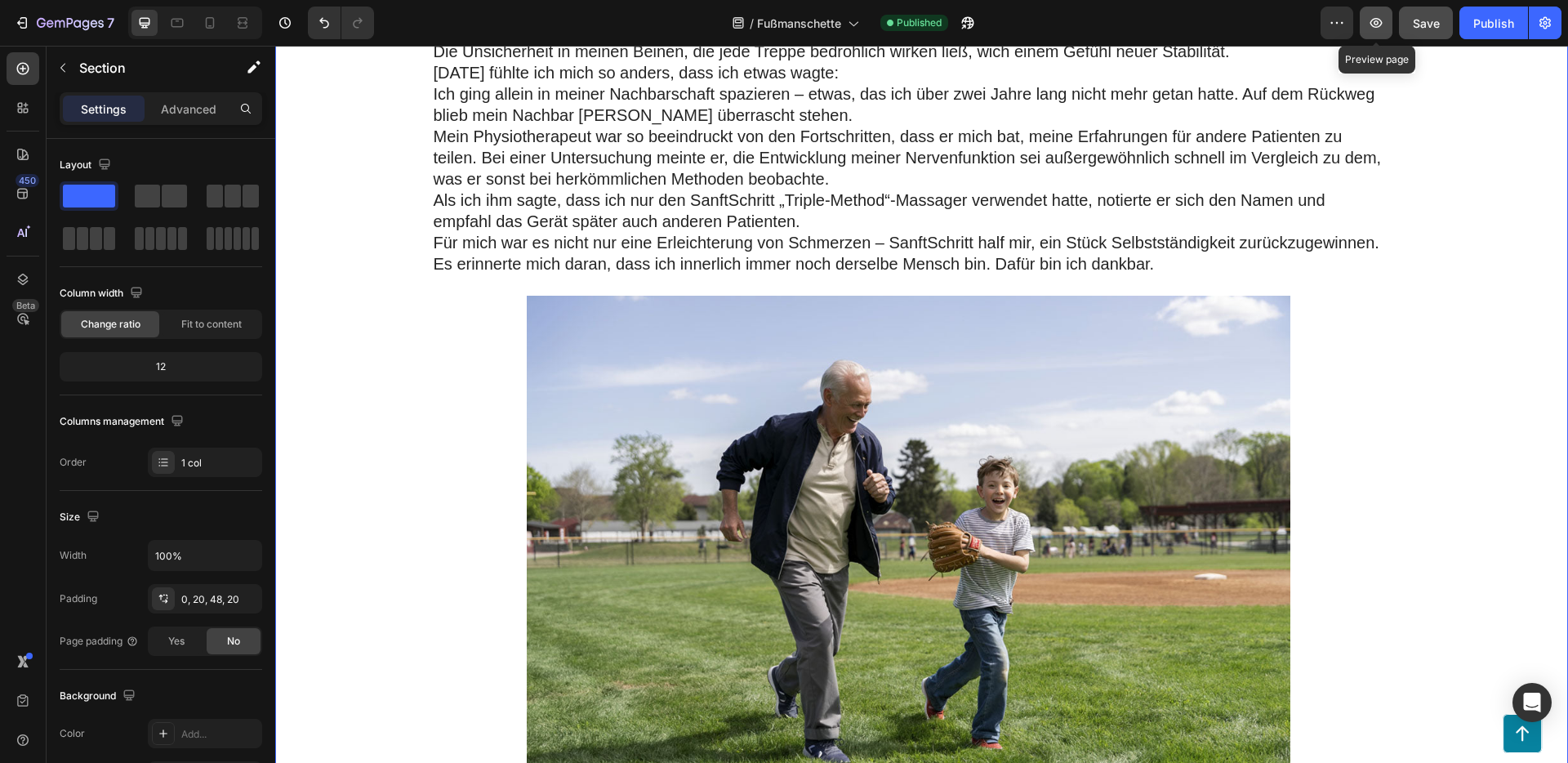
click at [1375, 29] on icon "button" at bounding box center [1375, 22] width 16 height 16
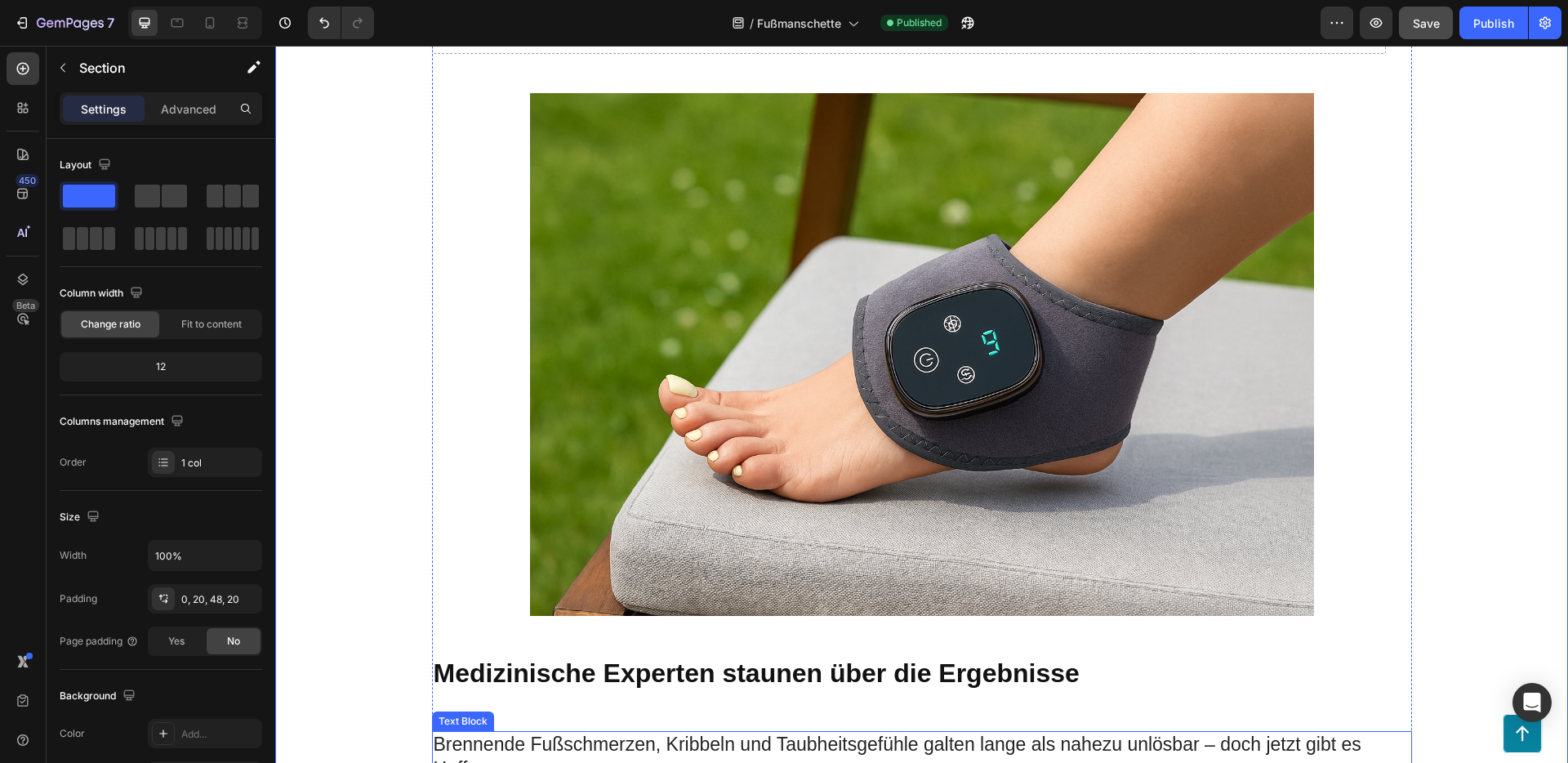
scroll to position [0, 0]
